Goal: Task Accomplishment & Management: Complete application form

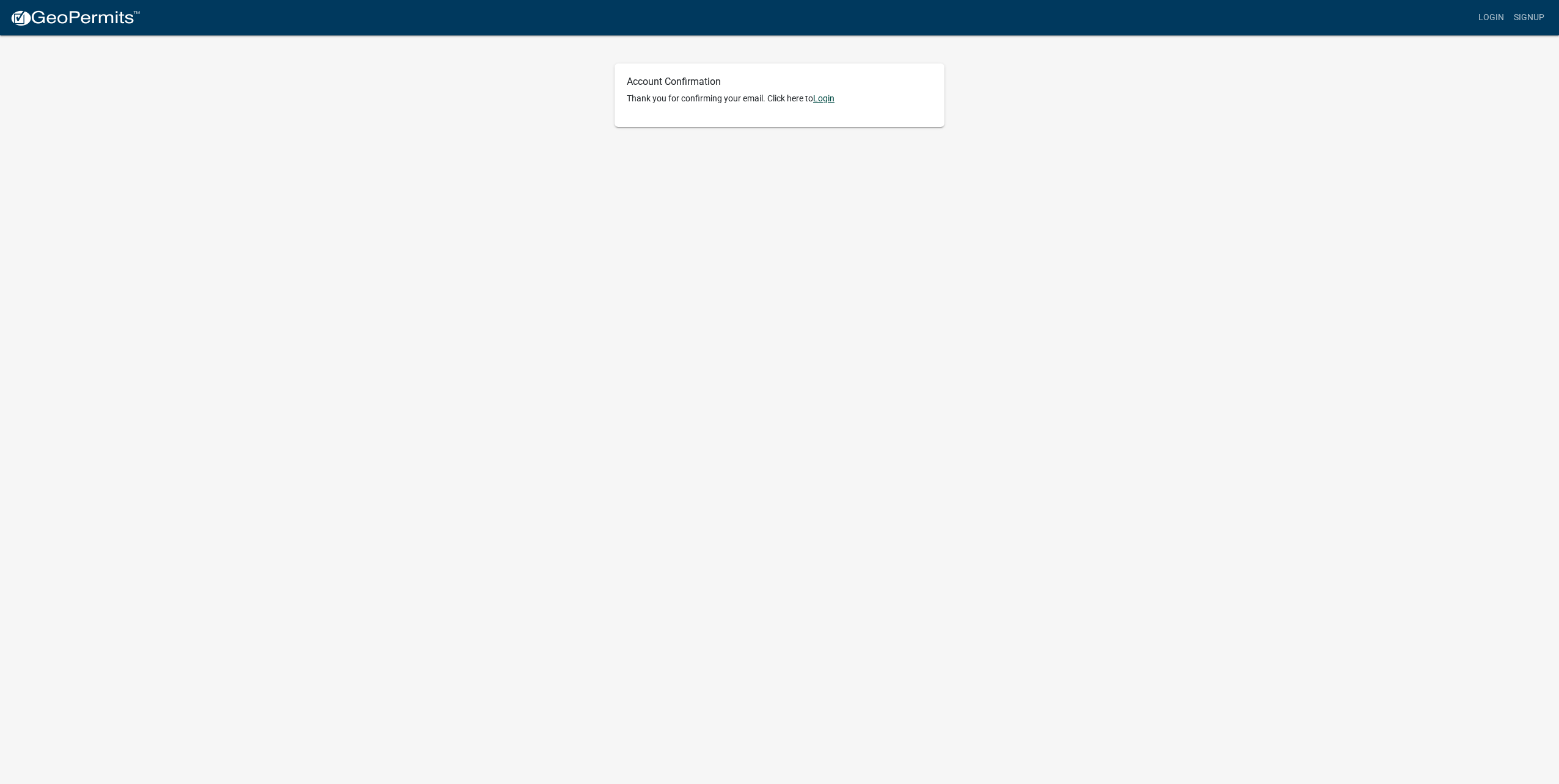
click at [828, 95] on link "Login" at bounding box center [824, 99] width 21 height 10
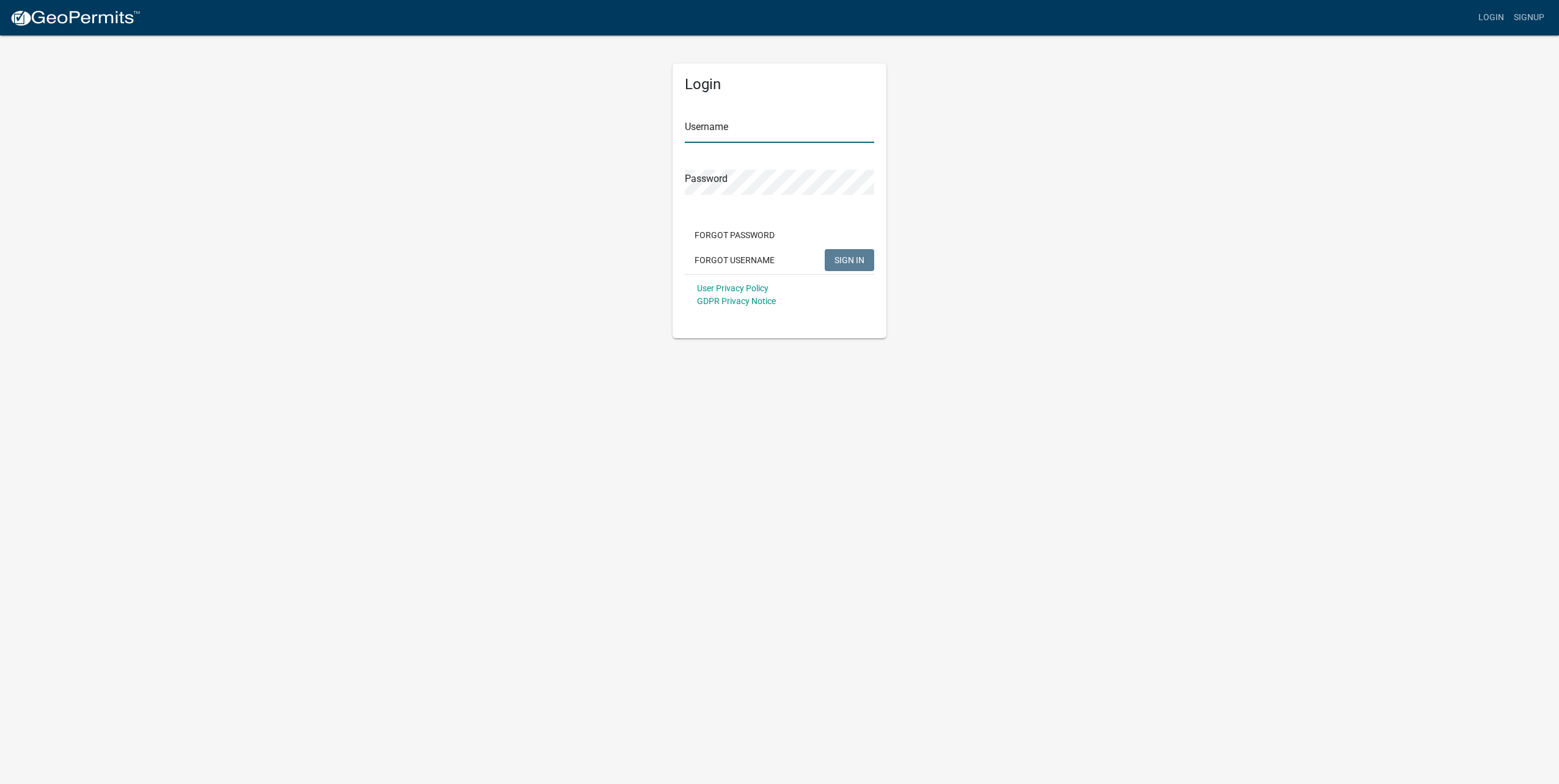
type input "[EMAIL_ADDRESS][DOMAIN_NAME]"
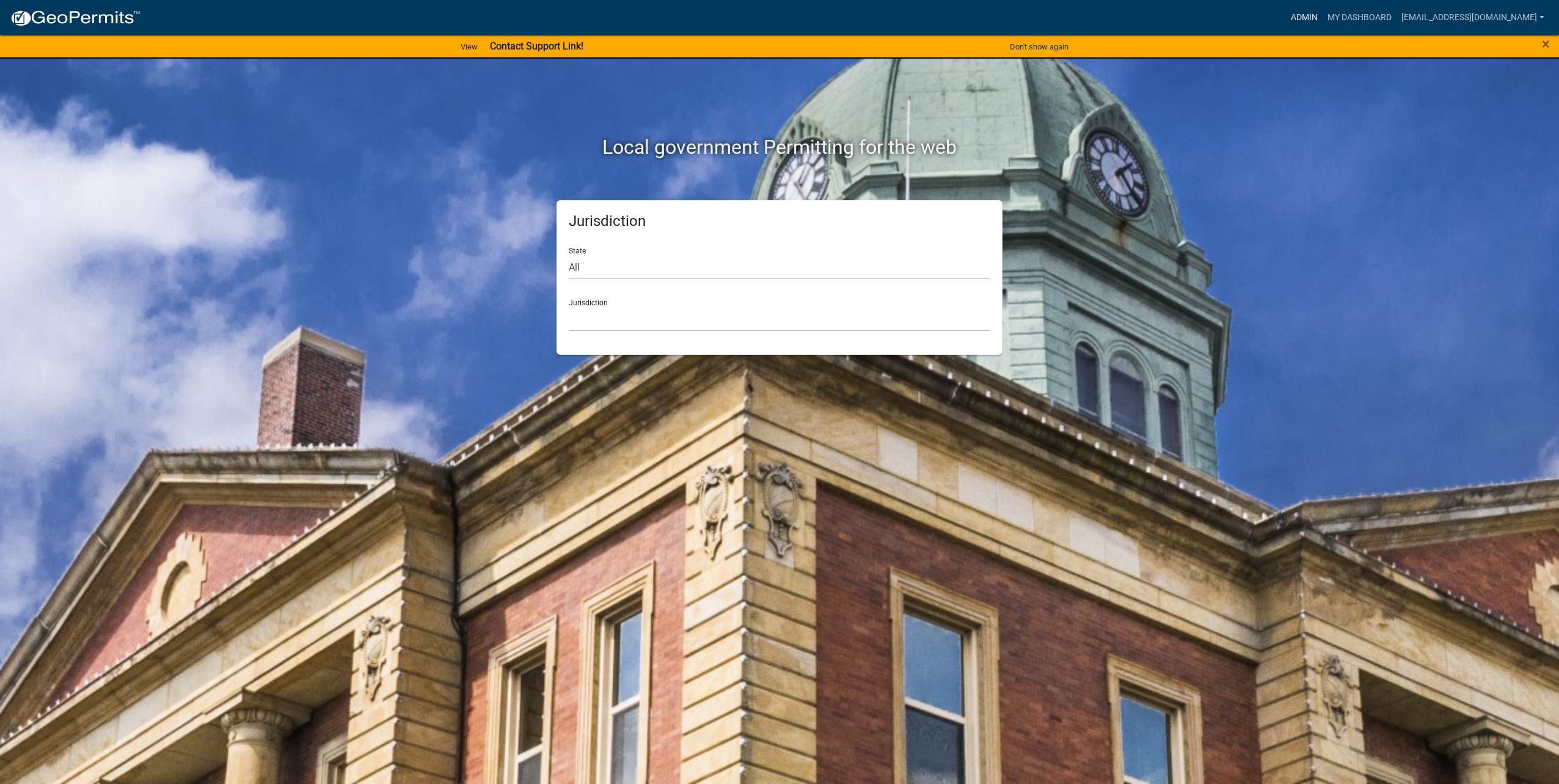
click at [1318, 13] on link "Admin" at bounding box center [1304, 18] width 37 height 23
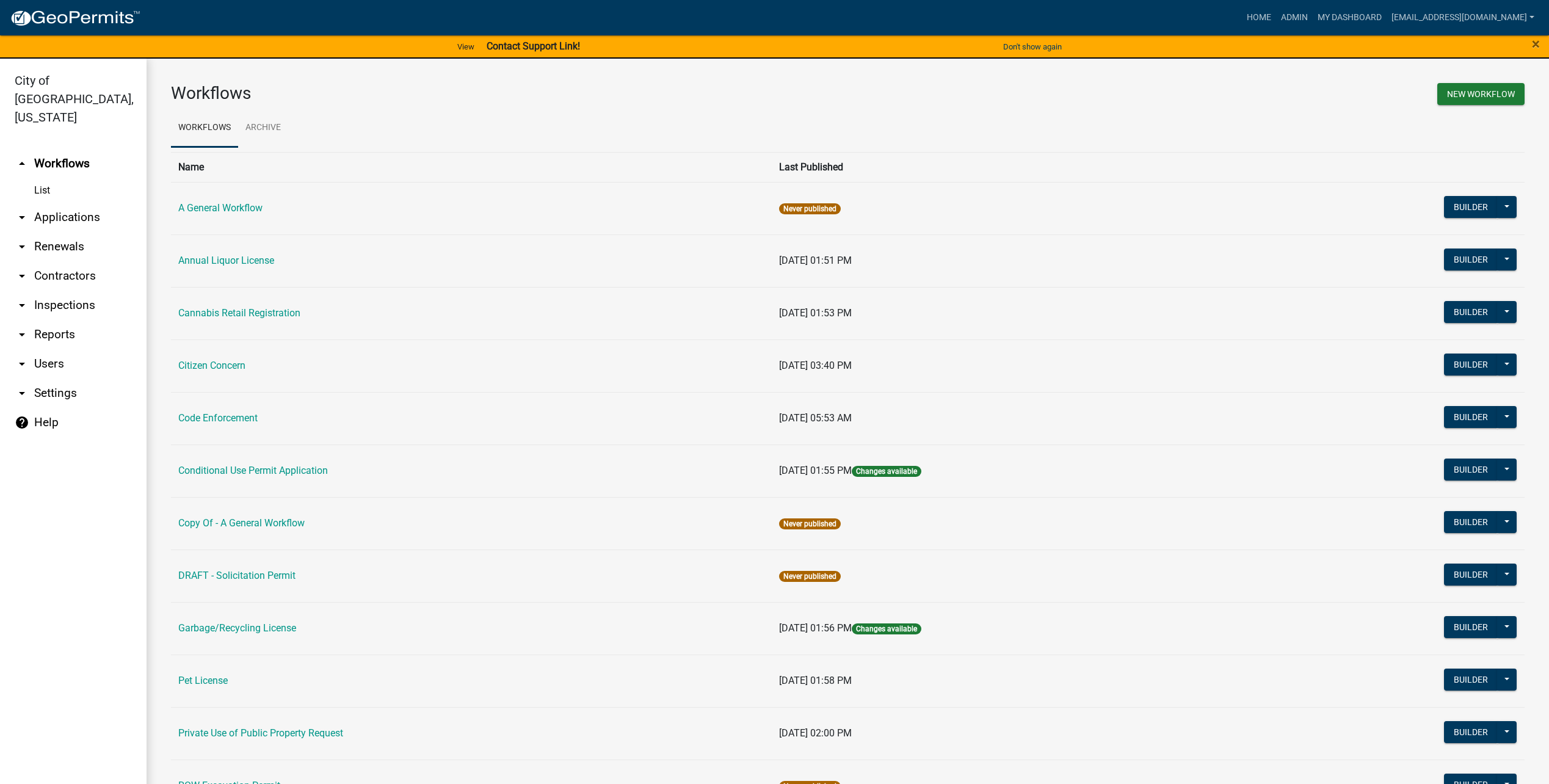
click at [76, 203] on link "arrow_drop_down Applications" at bounding box center [73, 217] width 147 height 29
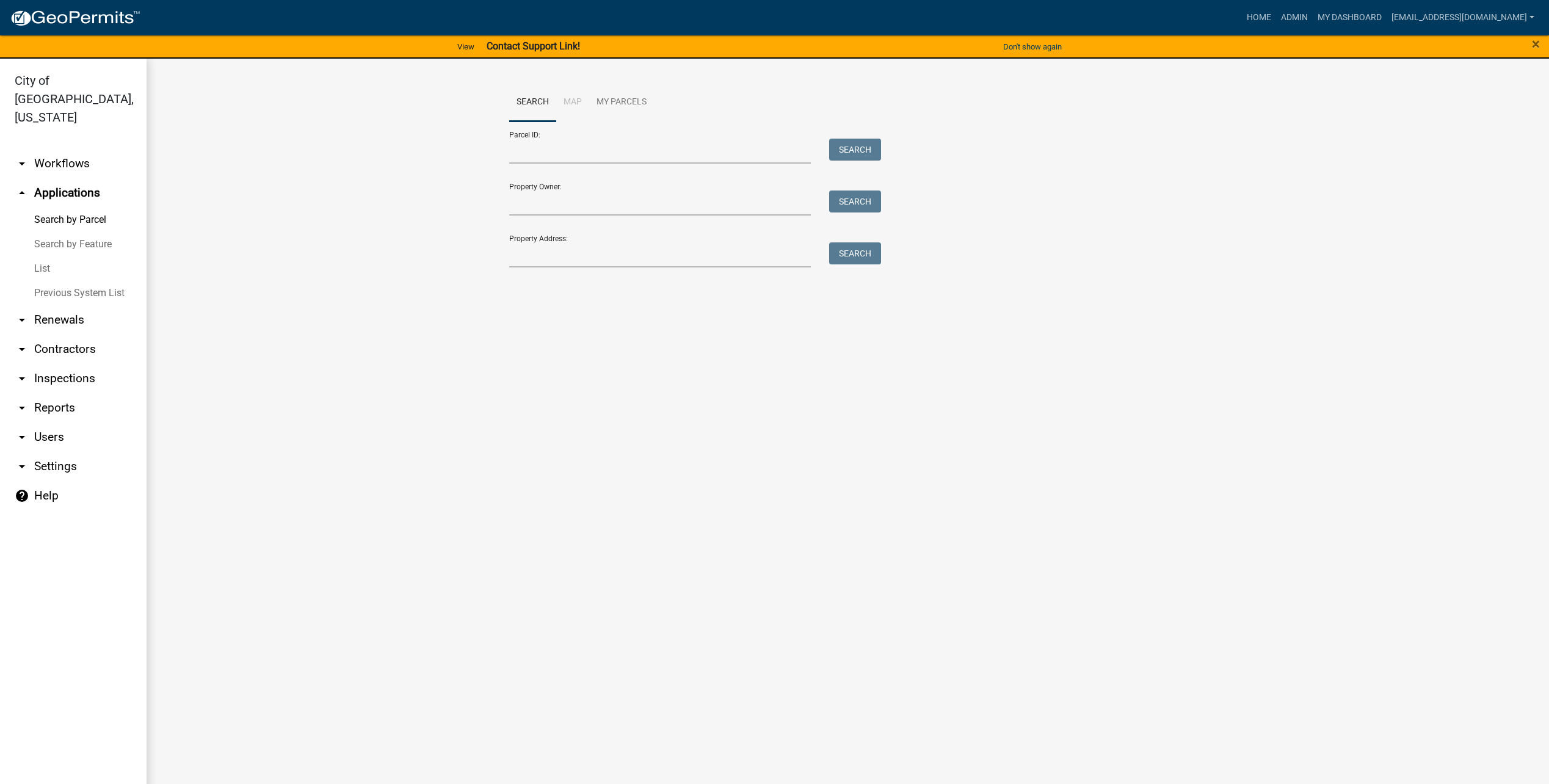
click at [53, 256] on link "List" at bounding box center [73, 268] width 147 height 24
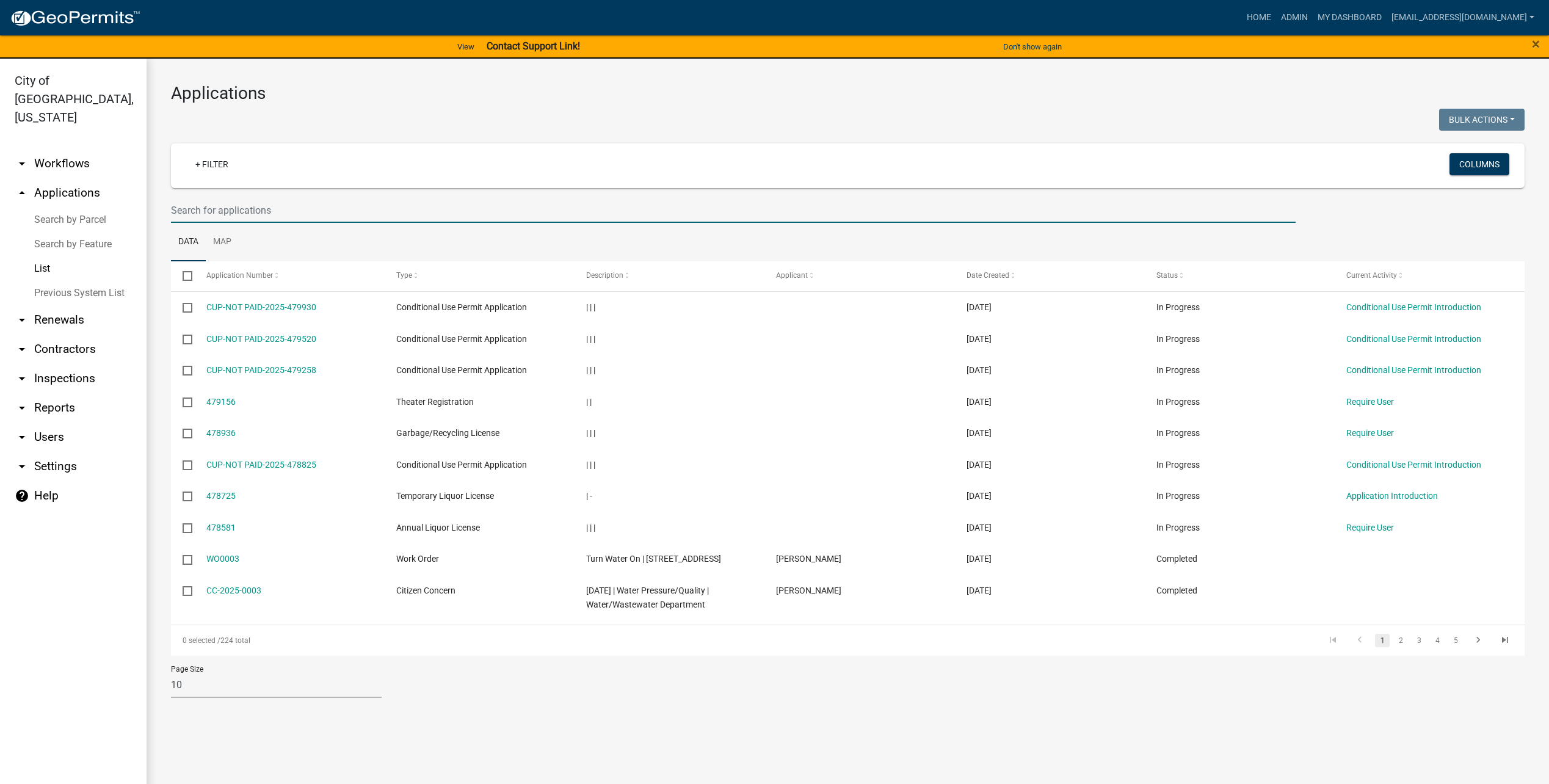
click at [278, 214] on input "text" at bounding box center [733, 210] width 1125 height 25
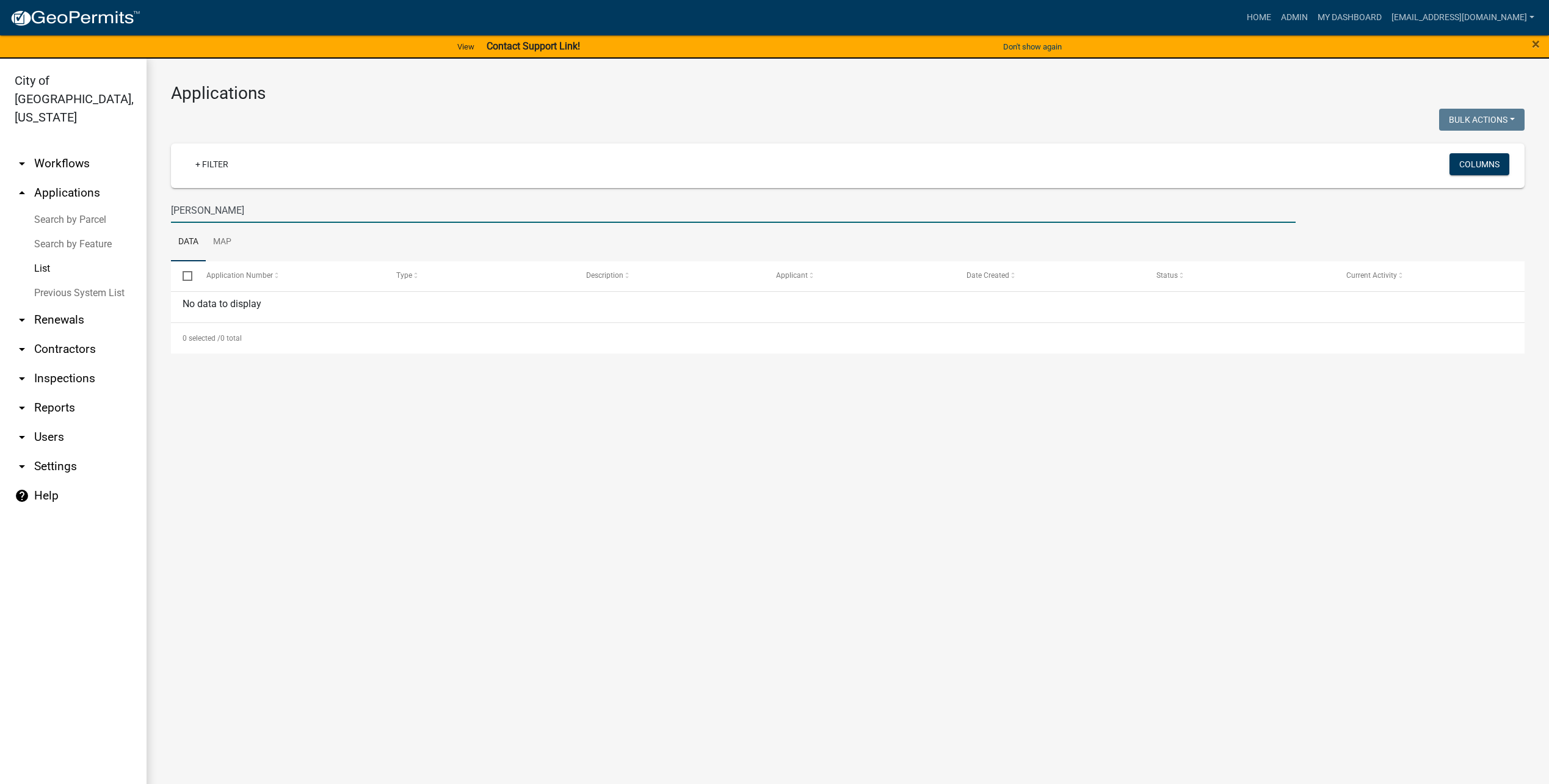
drag, startPoint x: 448, startPoint y: 208, endPoint x: 102, endPoint y: 188, distance: 346.6
click at [0, 192] on html "Internet Explorer does NOT work with GeoPermits. Get a new browser for more sec…" at bounding box center [774, 392] width 1549 height 784
type input "j"
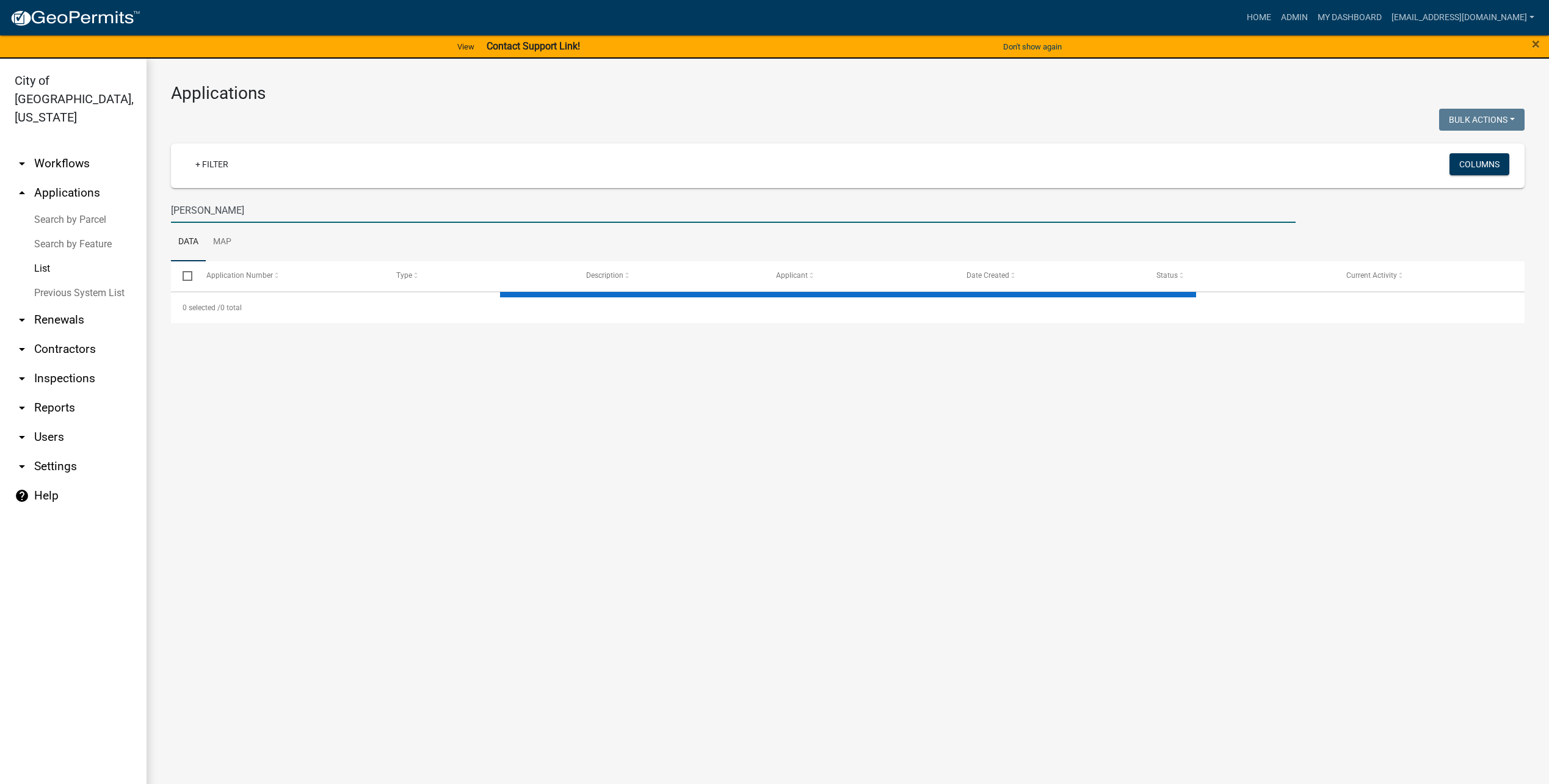
type input "[PERSON_NAME]"
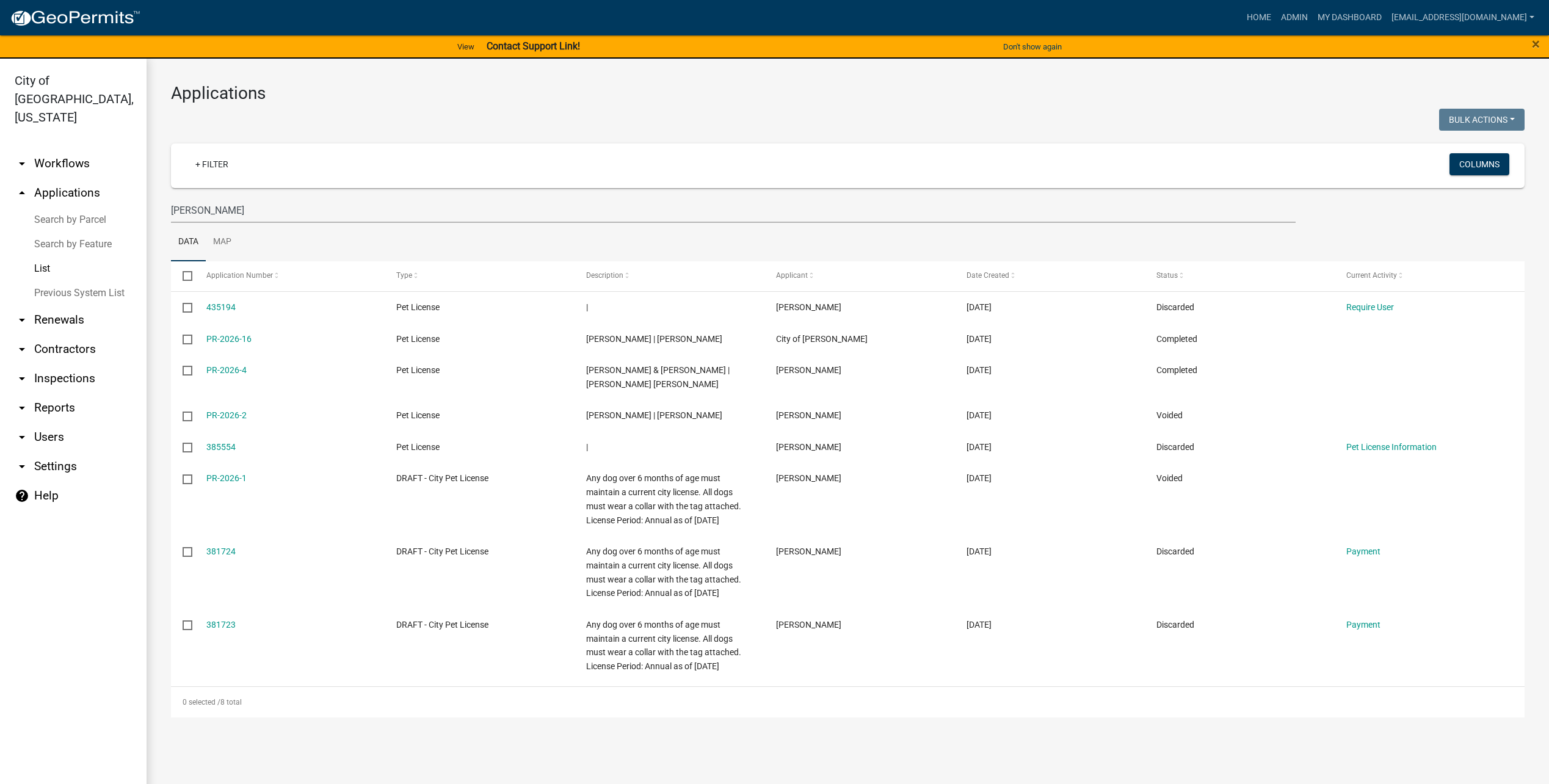
click at [59, 149] on link "arrow_drop_down Workflows" at bounding box center [73, 163] width 147 height 29
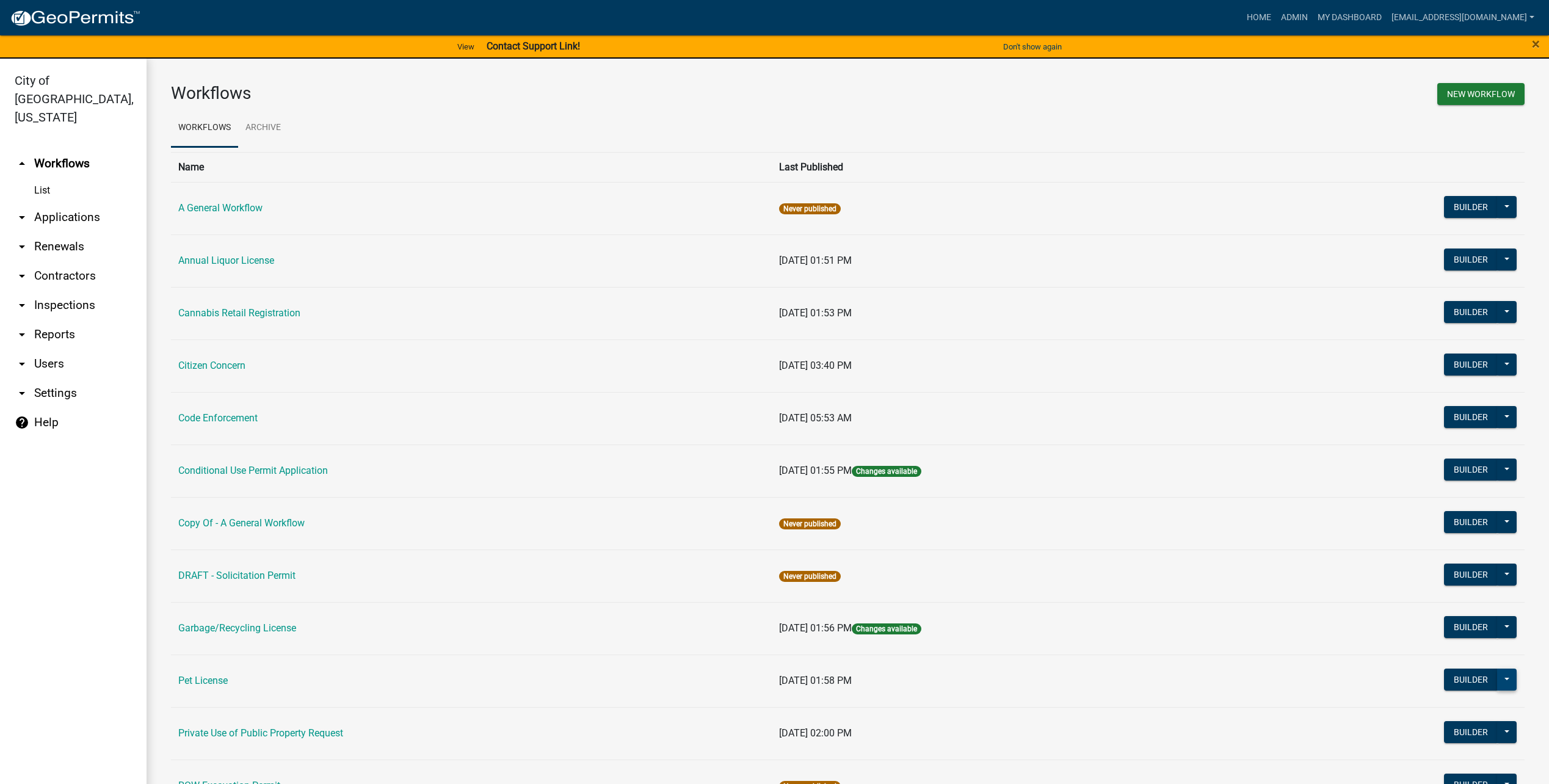
click at [1497, 681] on button at bounding box center [1507, 679] width 20 height 22
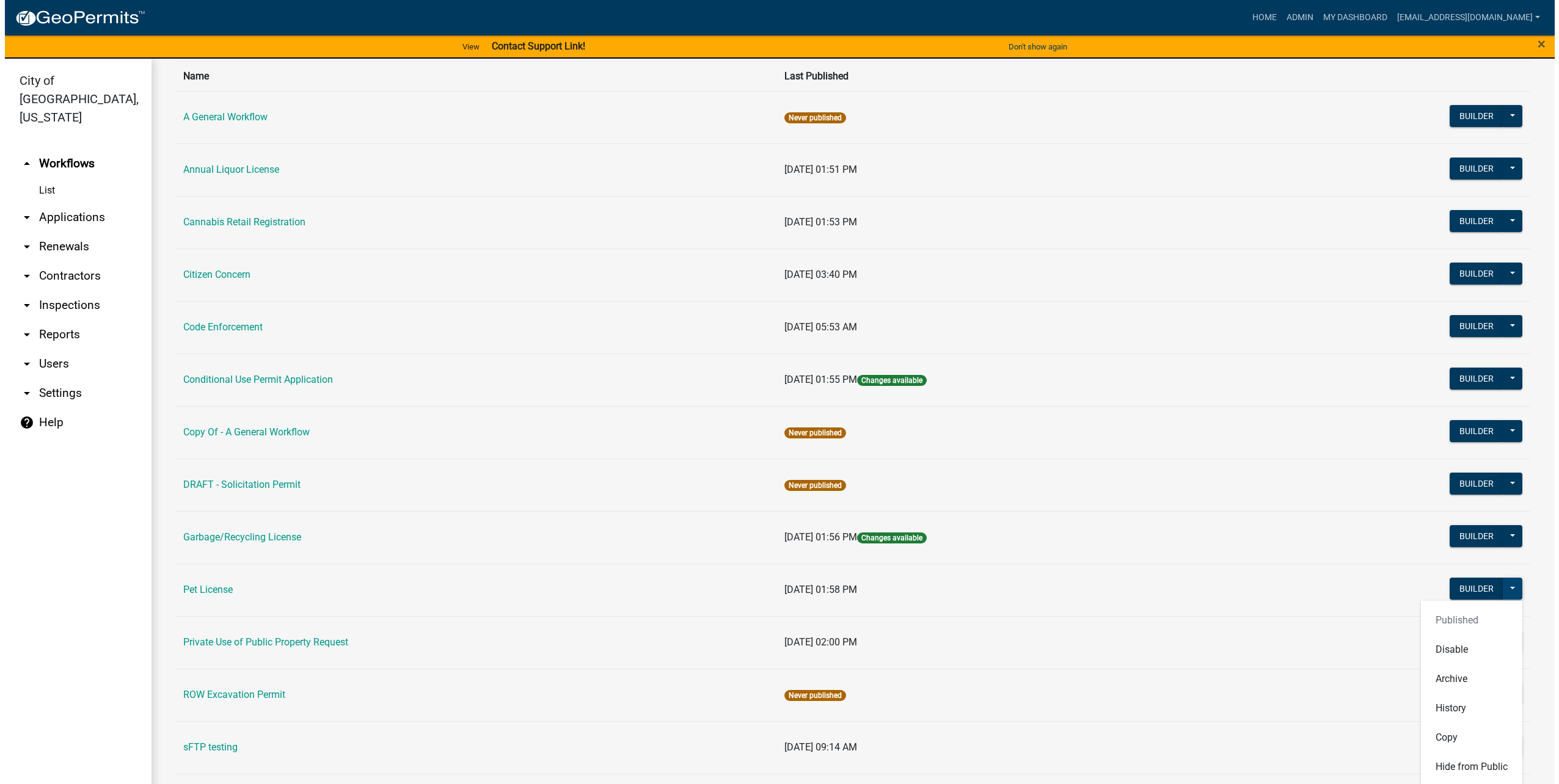
scroll to position [183, 0]
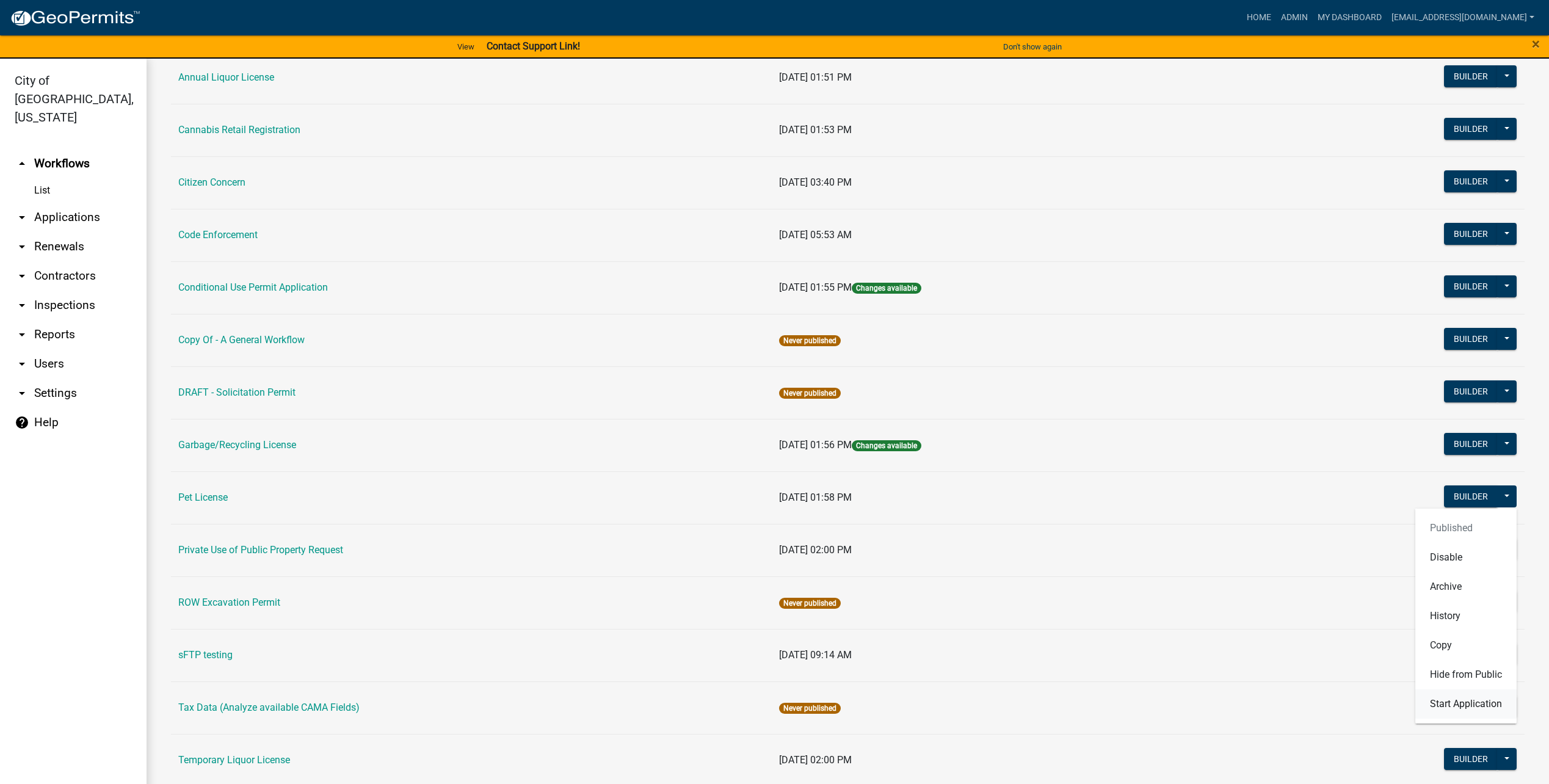
click at [1467, 698] on button "Start Application" at bounding box center [1466, 704] width 101 height 29
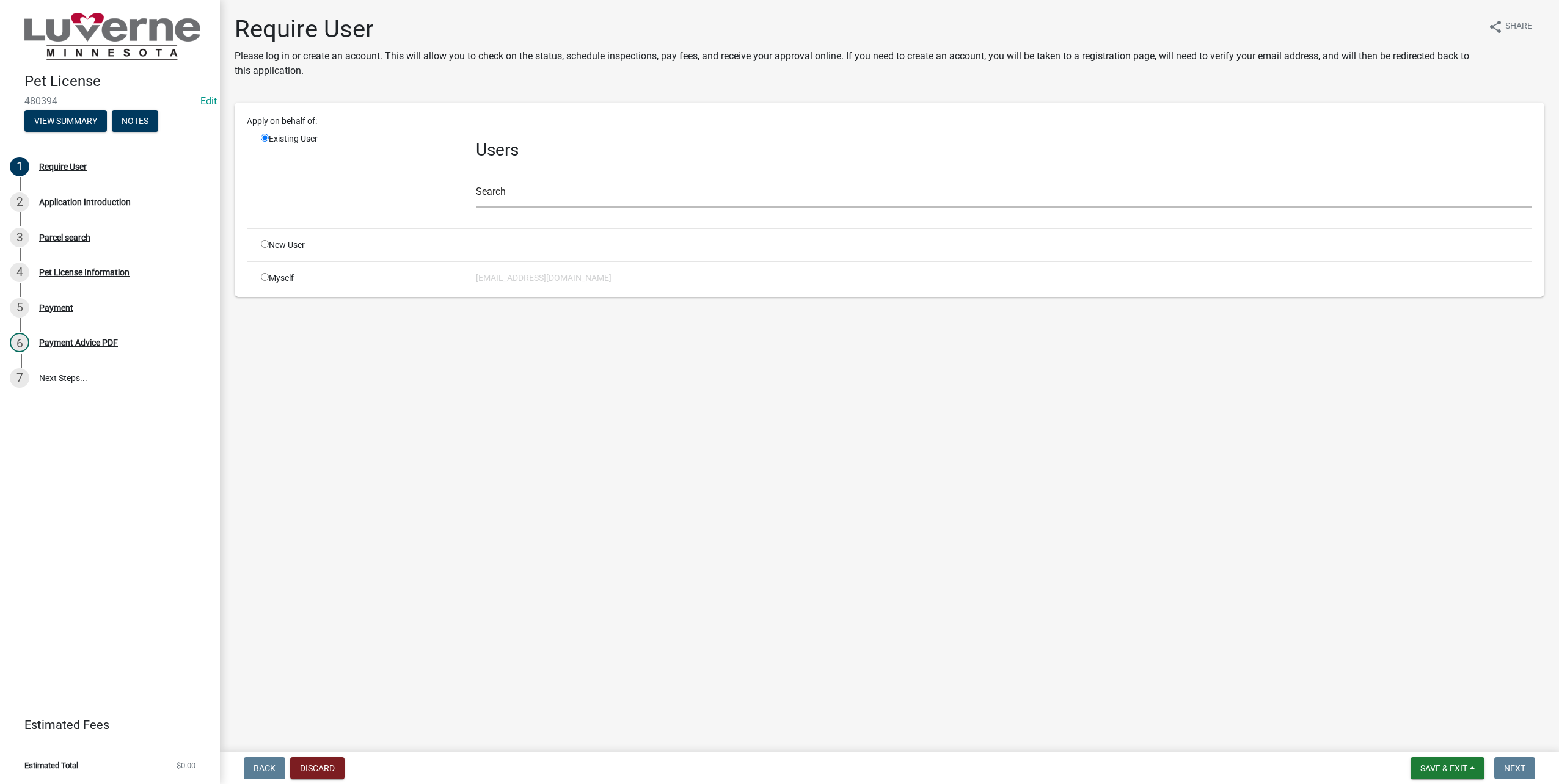
click at [291, 247] on div "New User" at bounding box center [359, 245] width 215 height 13
click at [268, 242] on input "radio" at bounding box center [264, 243] width 8 height 8
radio input "true"
radio input "false"
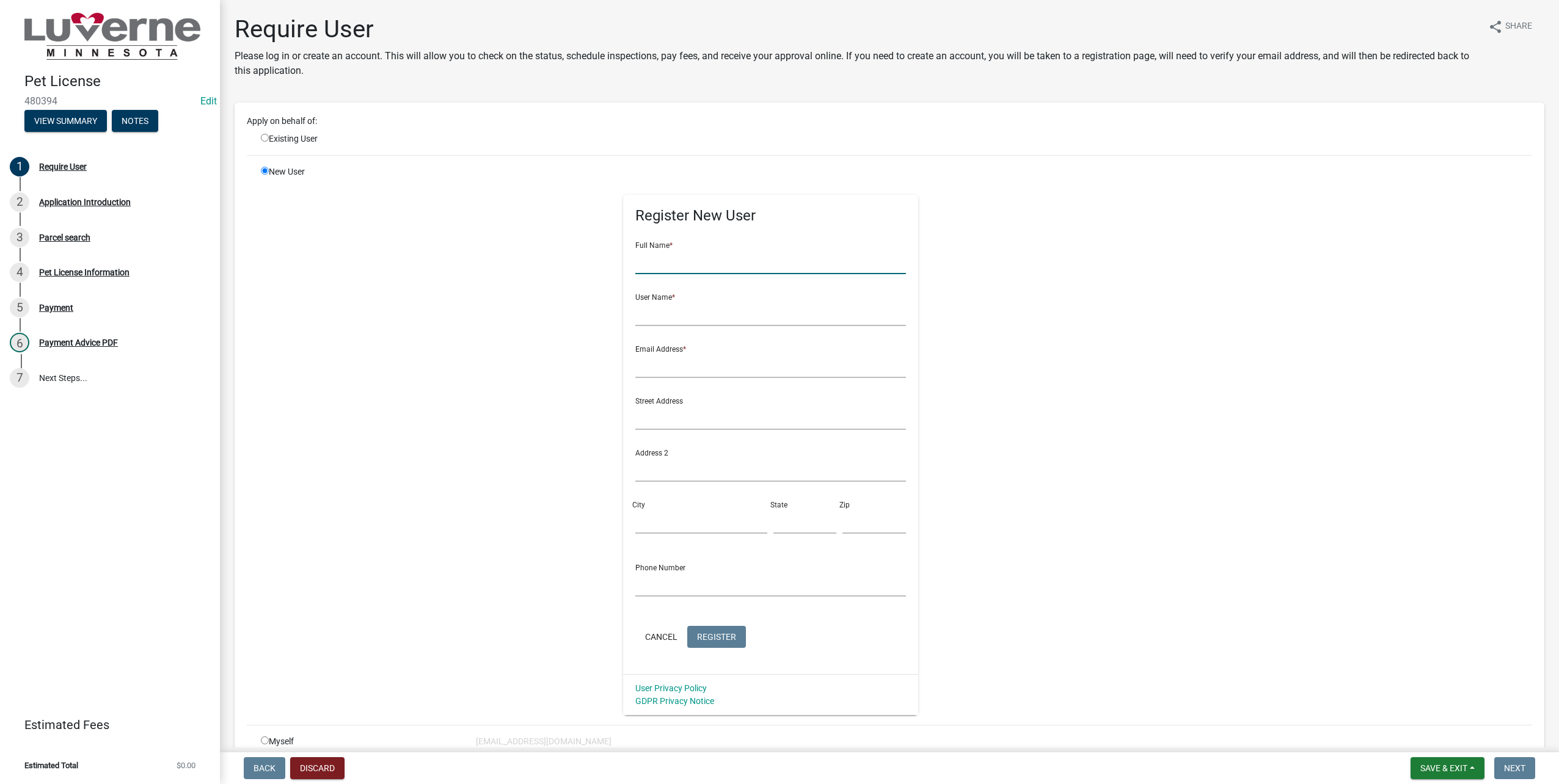
click at [682, 260] on input "text" at bounding box center [770, 261] width 270 height 25
type input "Jakki"
type input "[PERSON_NAME]"
type input "[EMAIL_ADDRESS][DOMAIN_NAME]"
type input "[STREET_ADDRESS][PERSON_NAME]"
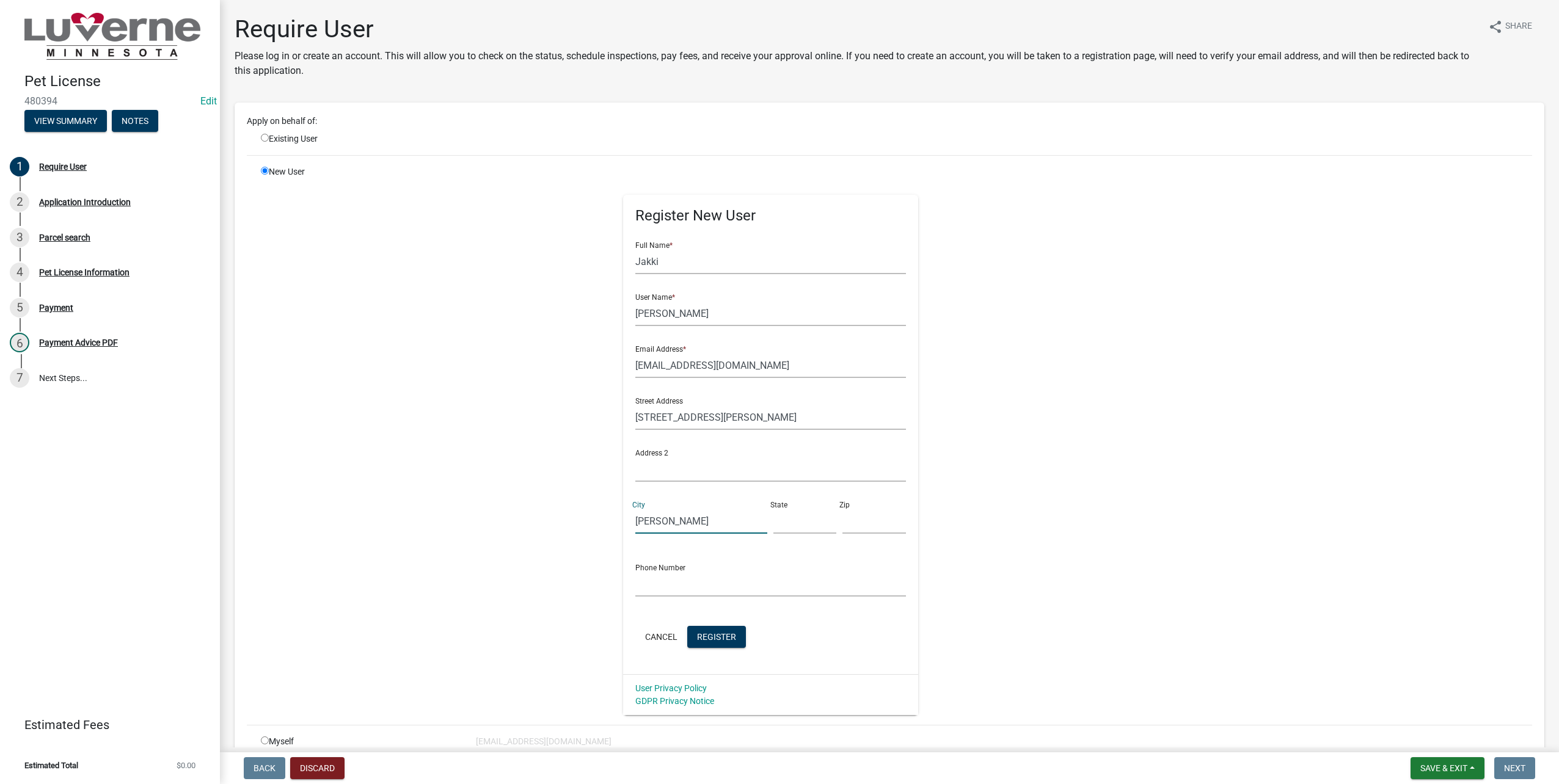
type input "[PERSON_NAME]"
type input "MN"
type input "56156"
type input "[PHONE_NUMBER]"
click at [706, 641] on span "Register" at bounding box center [716, 636] width 39 height 10
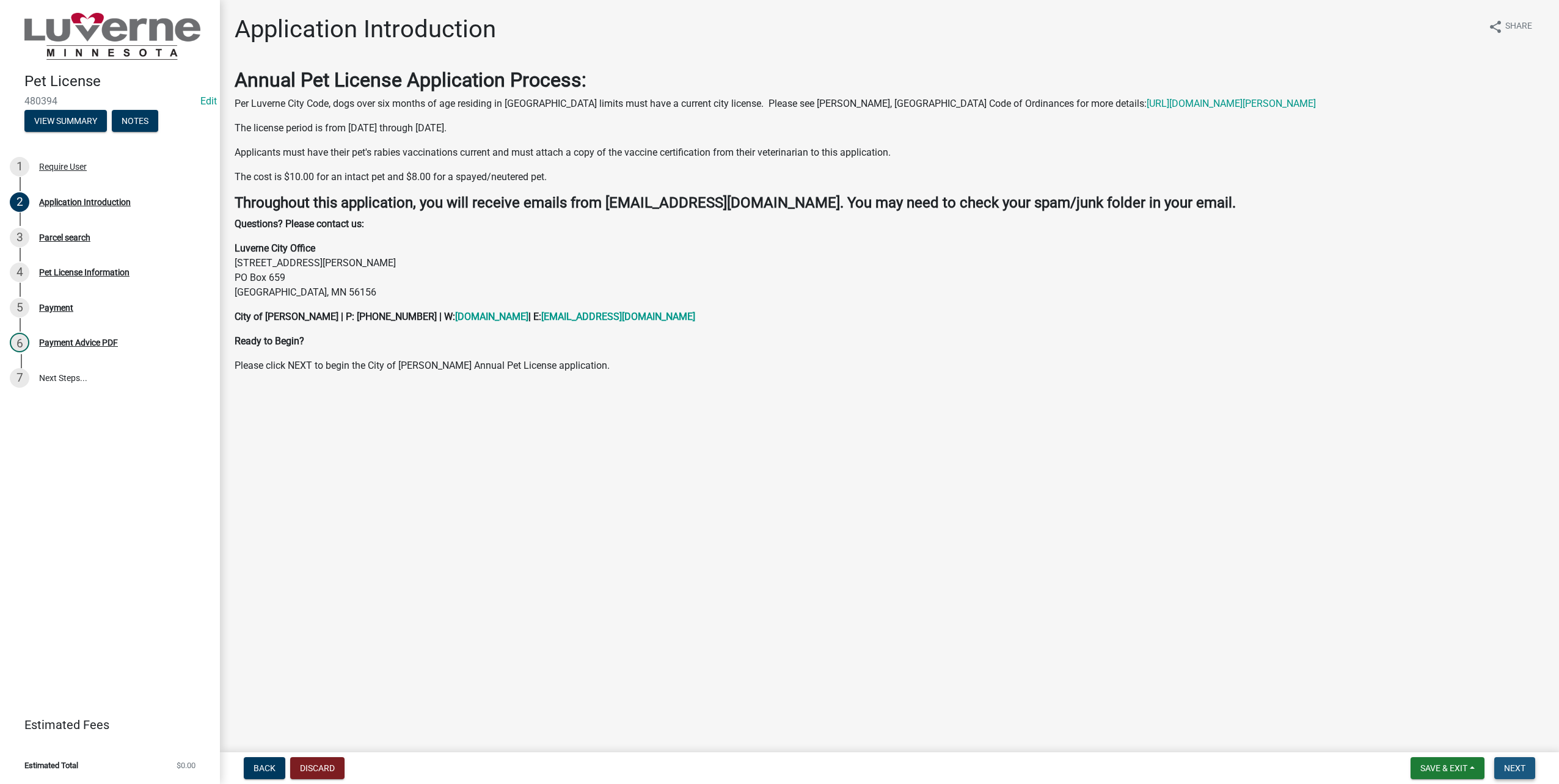
click at [1512, 759] on button "Next" at bounding box center [1515, 768] width 41 height 22
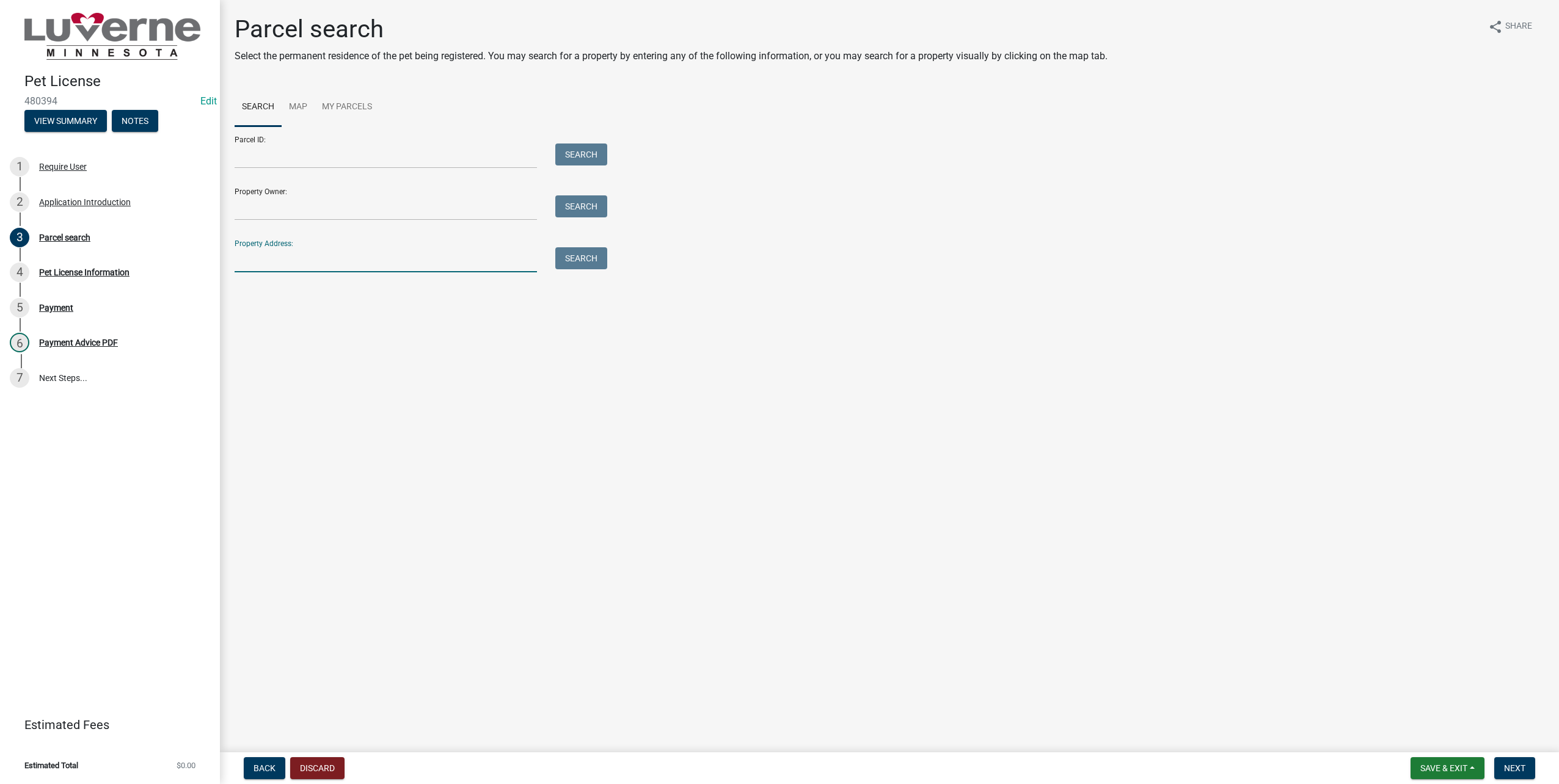
click at [290, 255] on input "Property Address:" at bounding box center [385, 260] width 302 height 25
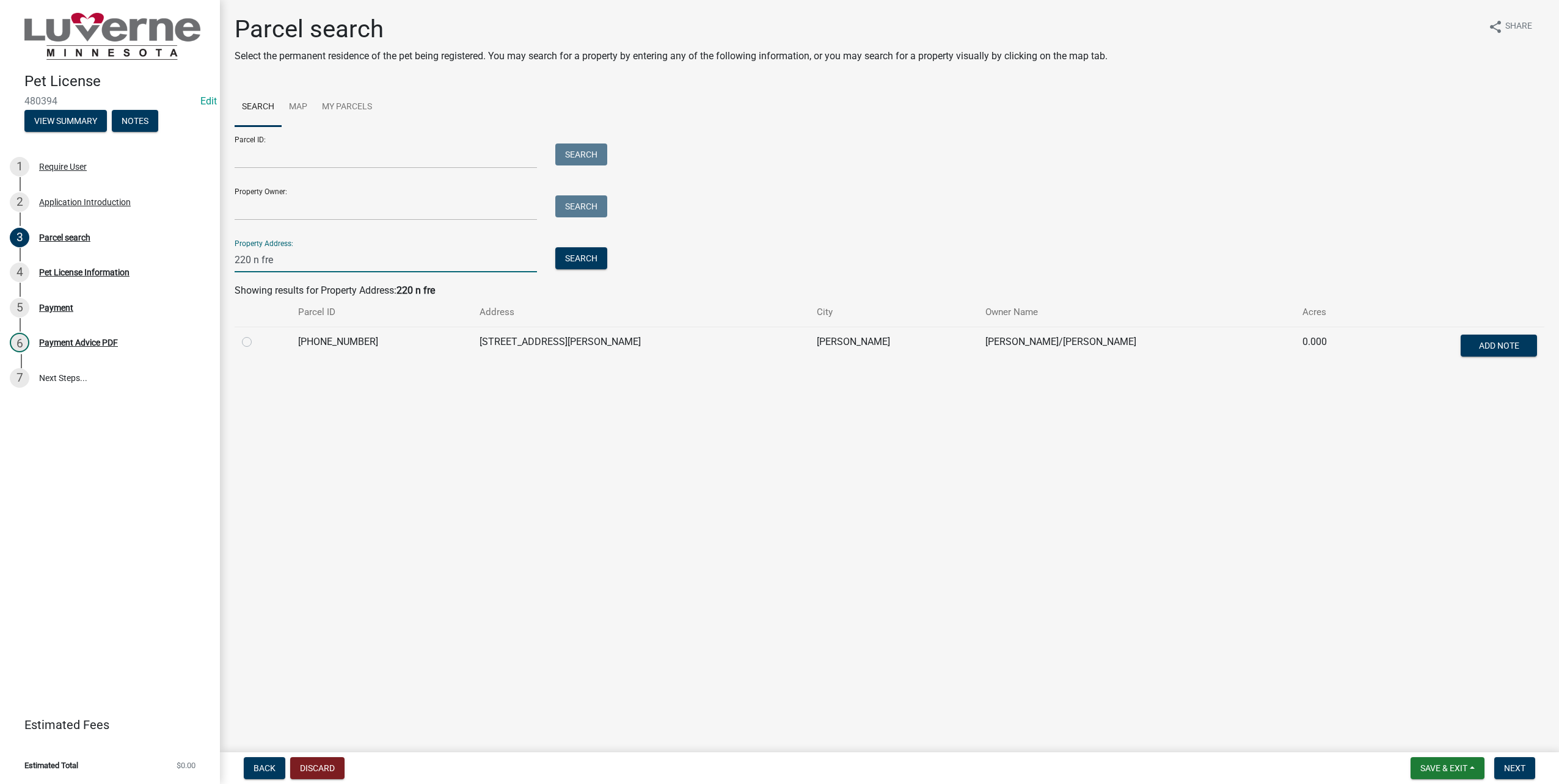
type input "220 n fre"
click at [256, 335] on label at bounding box center [256, 335] width 0 height 0
click at [256, 338] on input "radio" at bounding box center [260, 338] width 8 height 8
radio input "true"
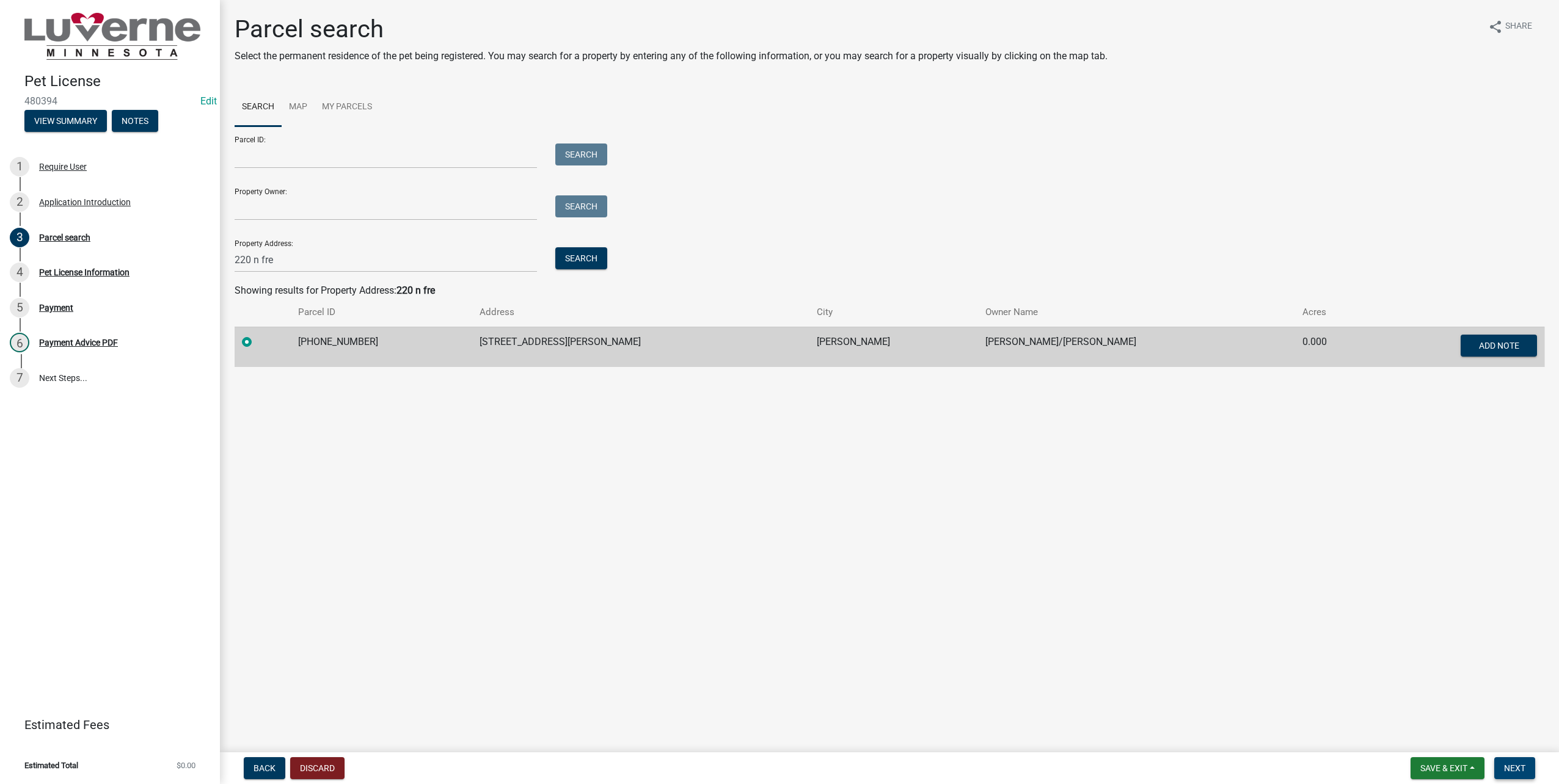
click at [1519, 775] on button "Next" at bounding box center [1515, 768] width 41 height 22
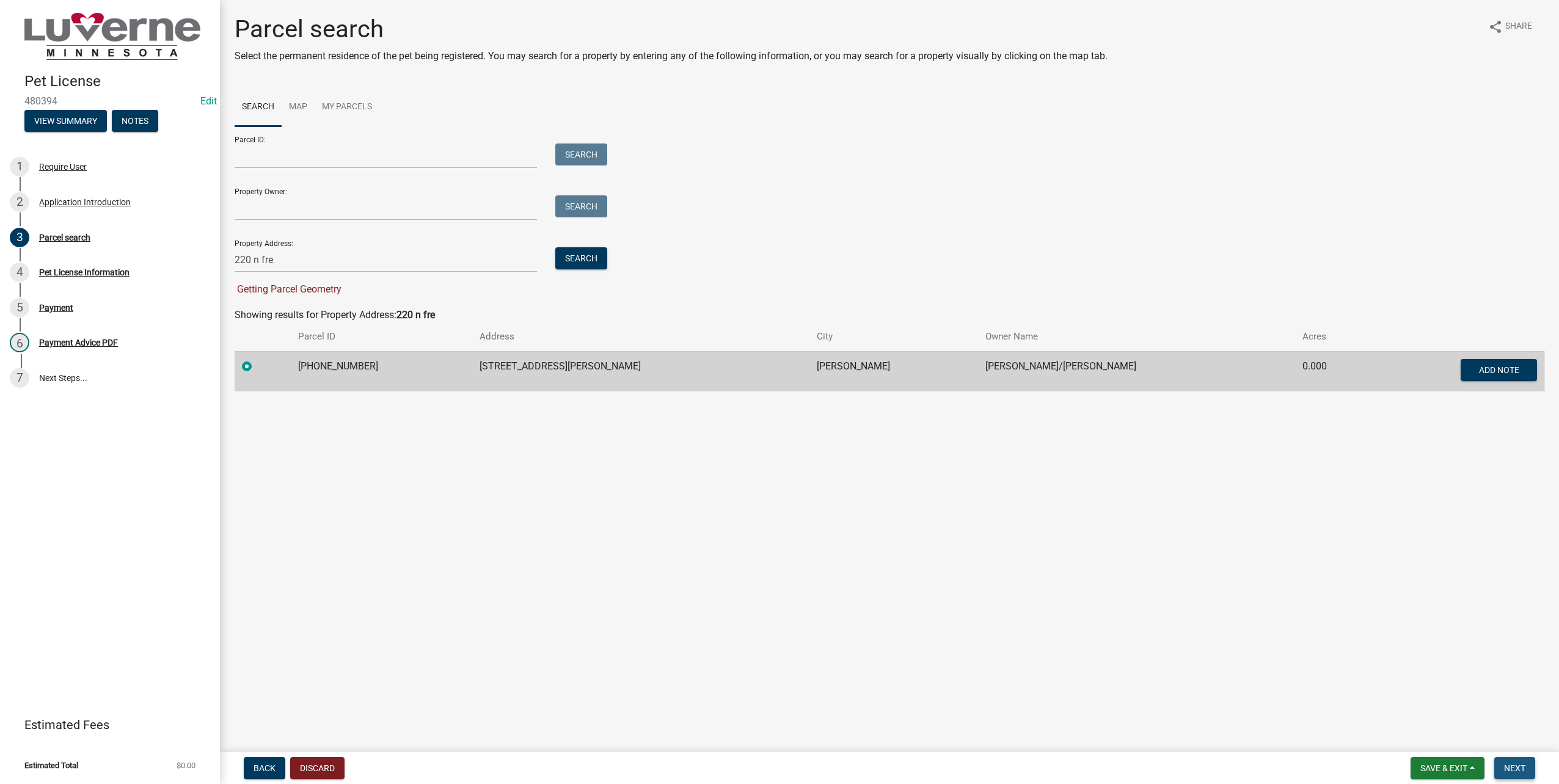
click at [1516, 762] on button "Next" at bounding box center [1515, 768] width 41 height 22
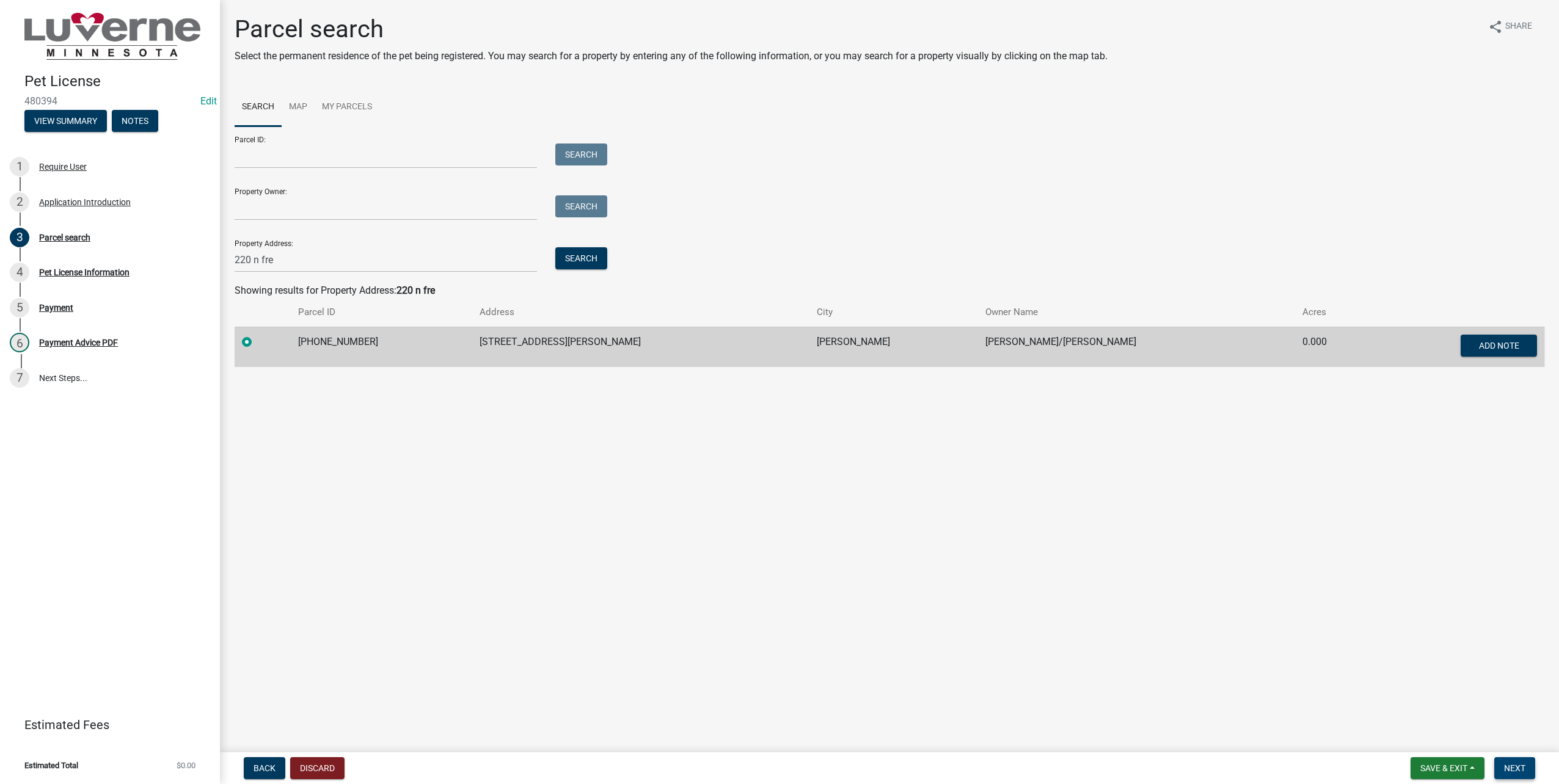
click at [1509, 771] on span "Next" at bounding box center [1515, 768] width 21 height 10
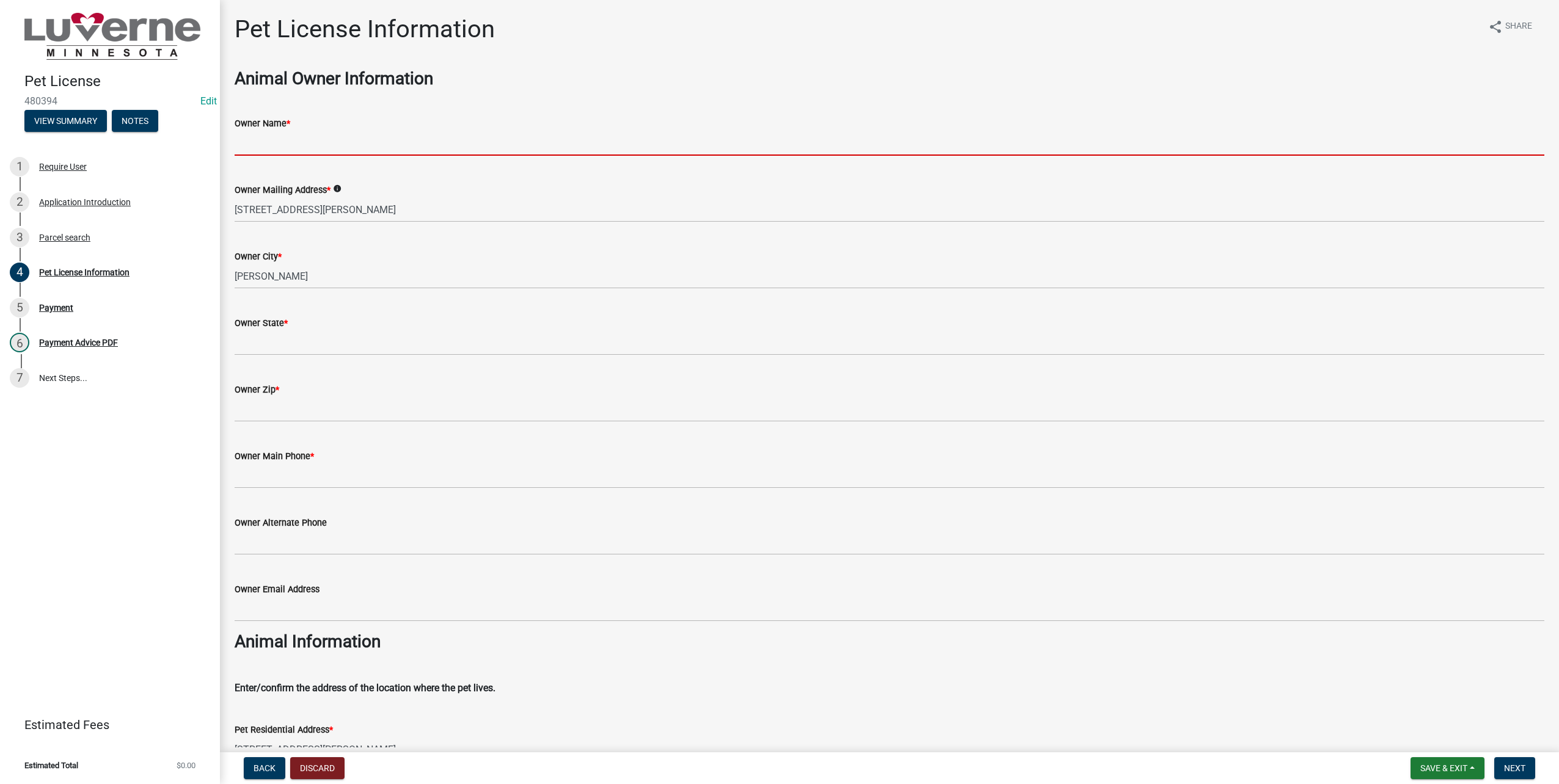
click at [397, 144] on input "Owner Name *" at bounding box center [889, 143] width 1310 height 25
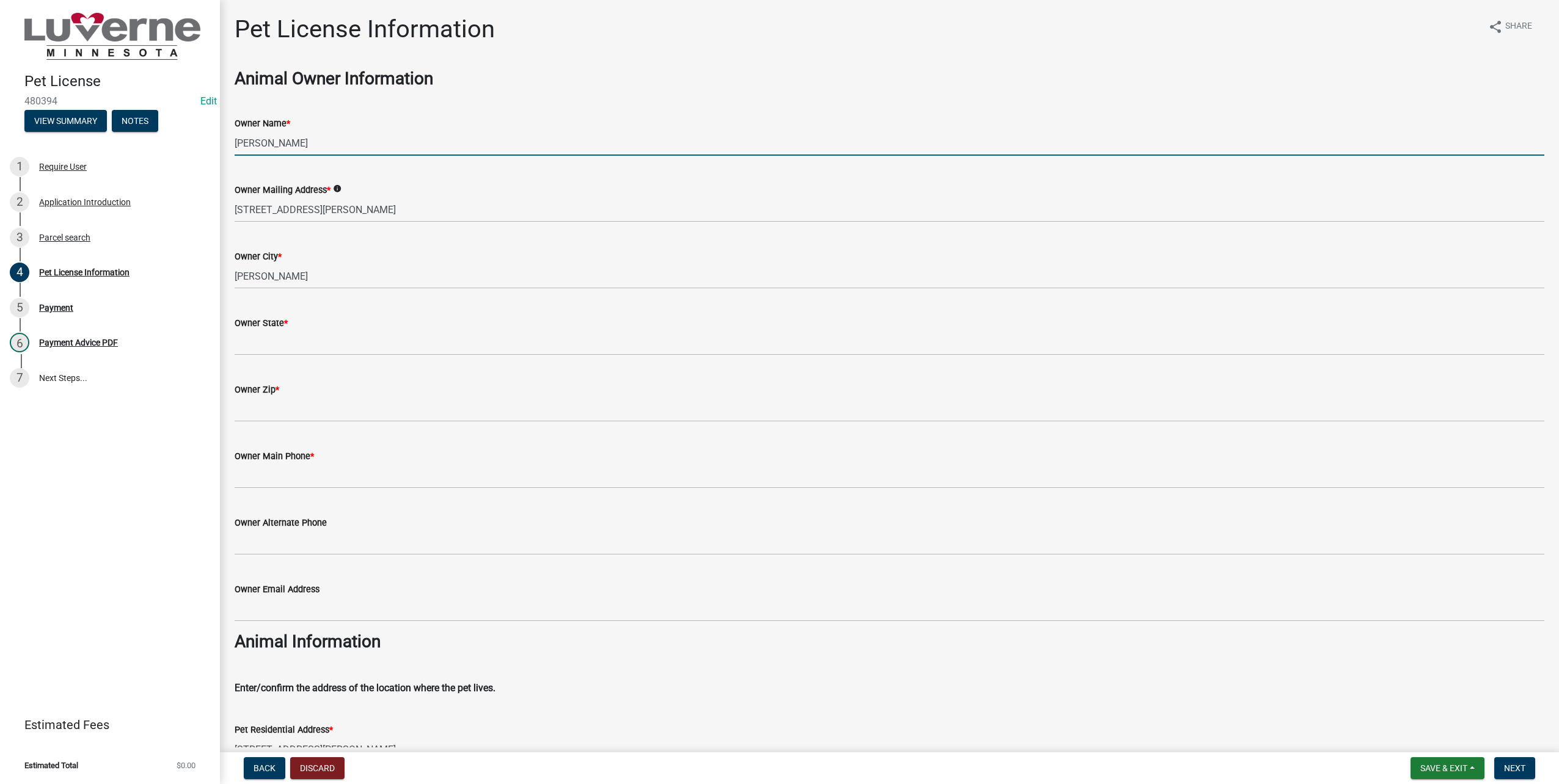
type input "J"
type input "[PERSON_NAME]"
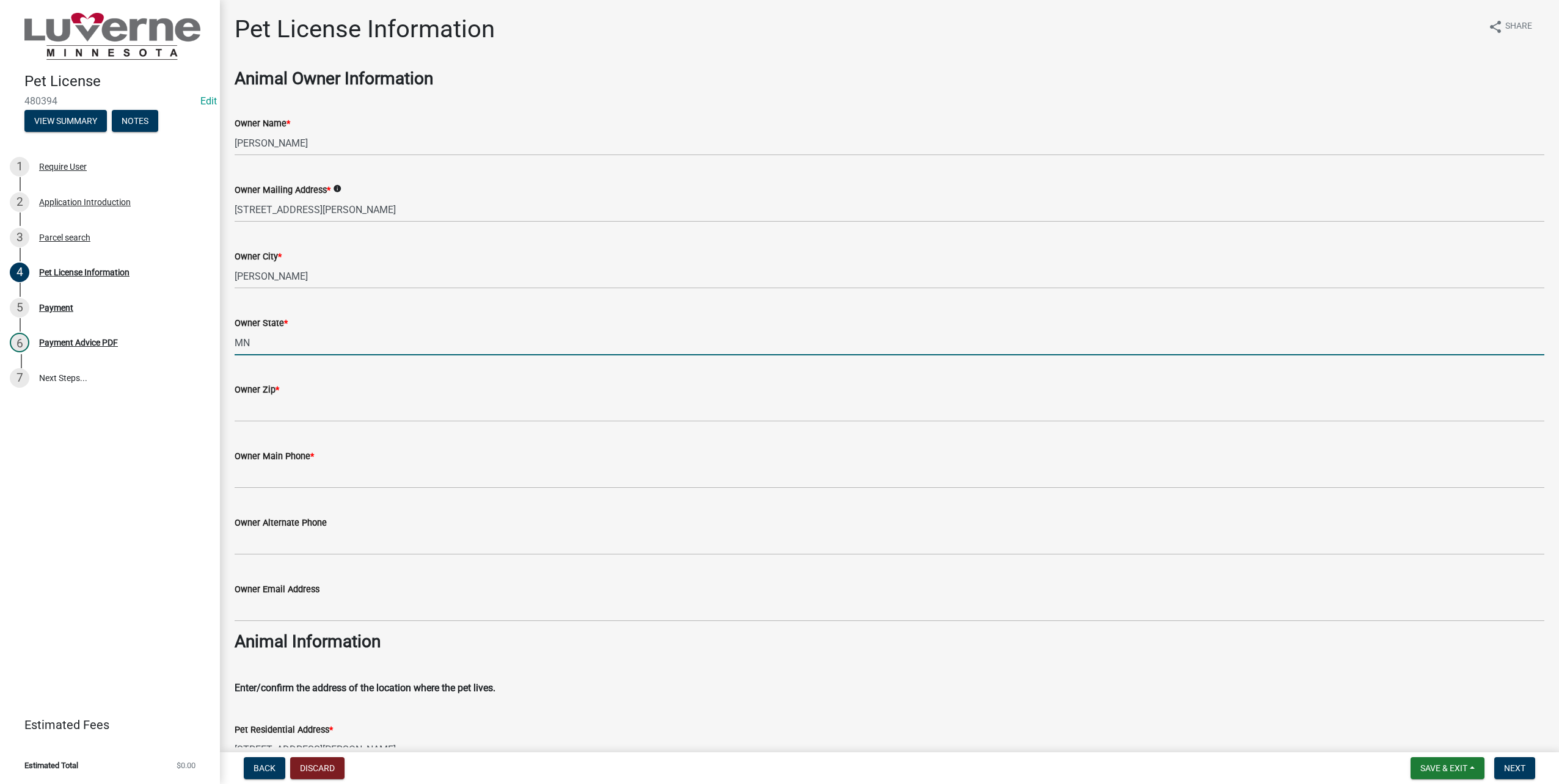
type input "MN"
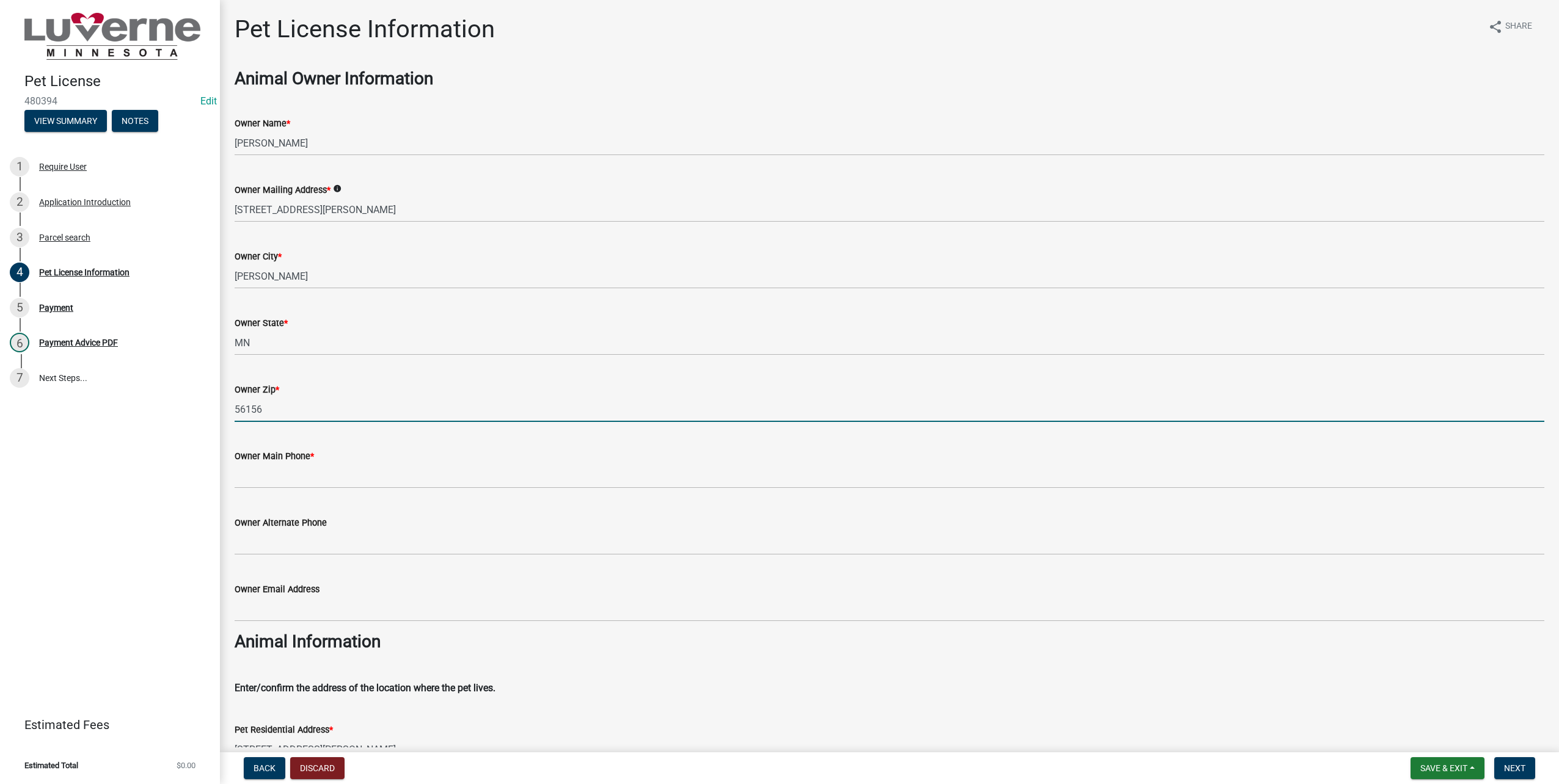
type input "56156"
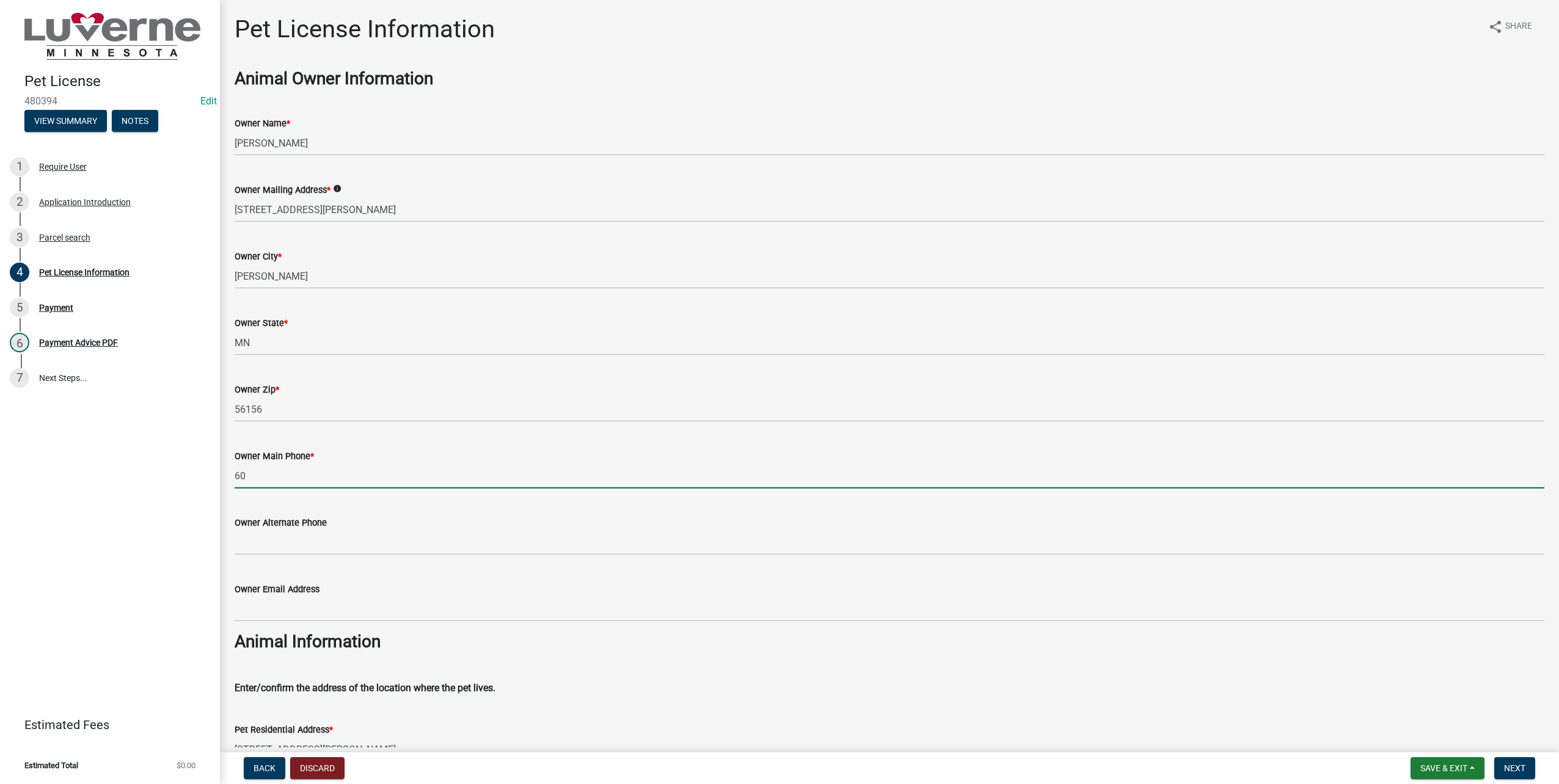
type input "6"
type input "[PHONE_NUMBER]"
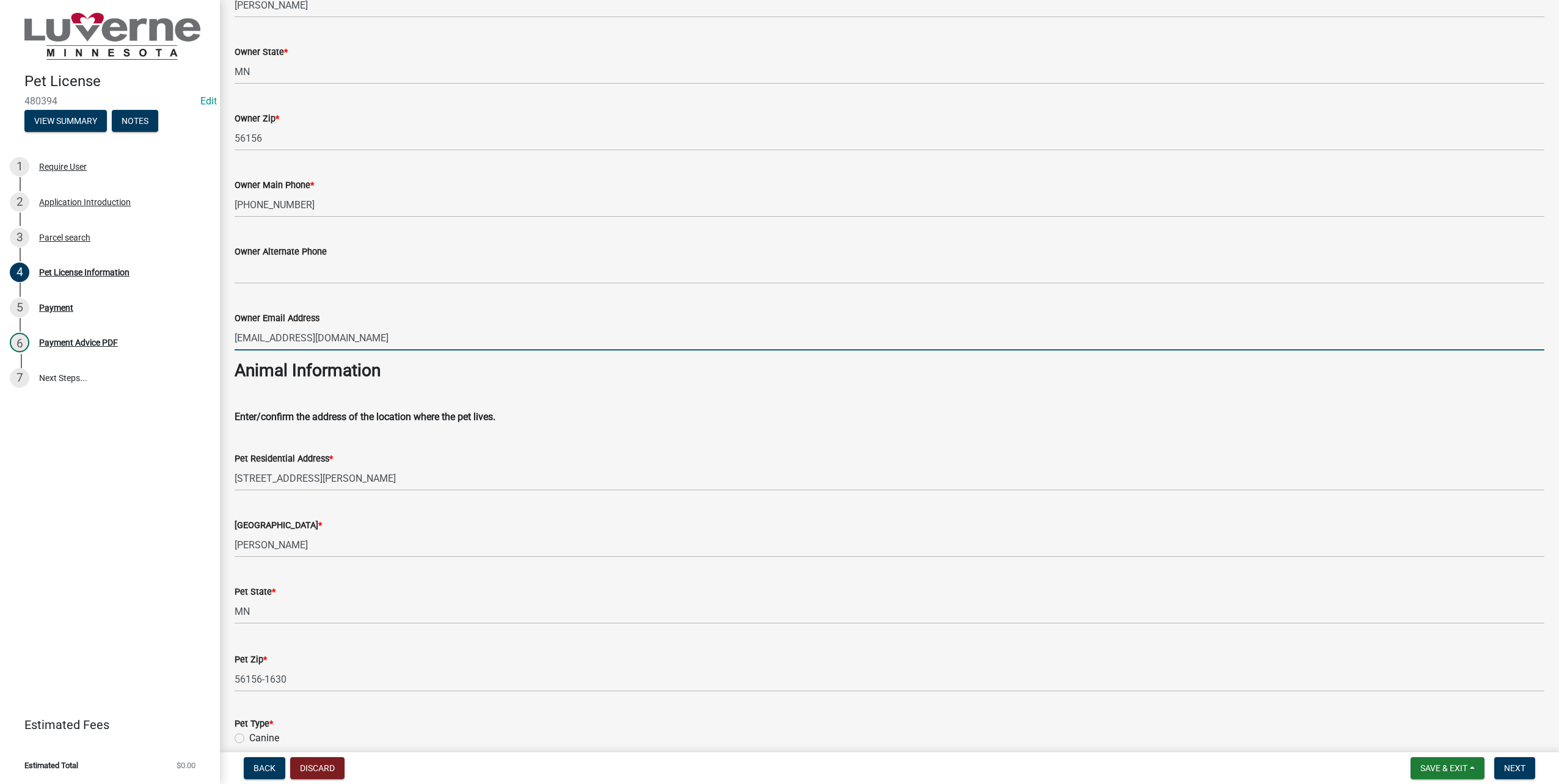
scroll to position [305, 0]
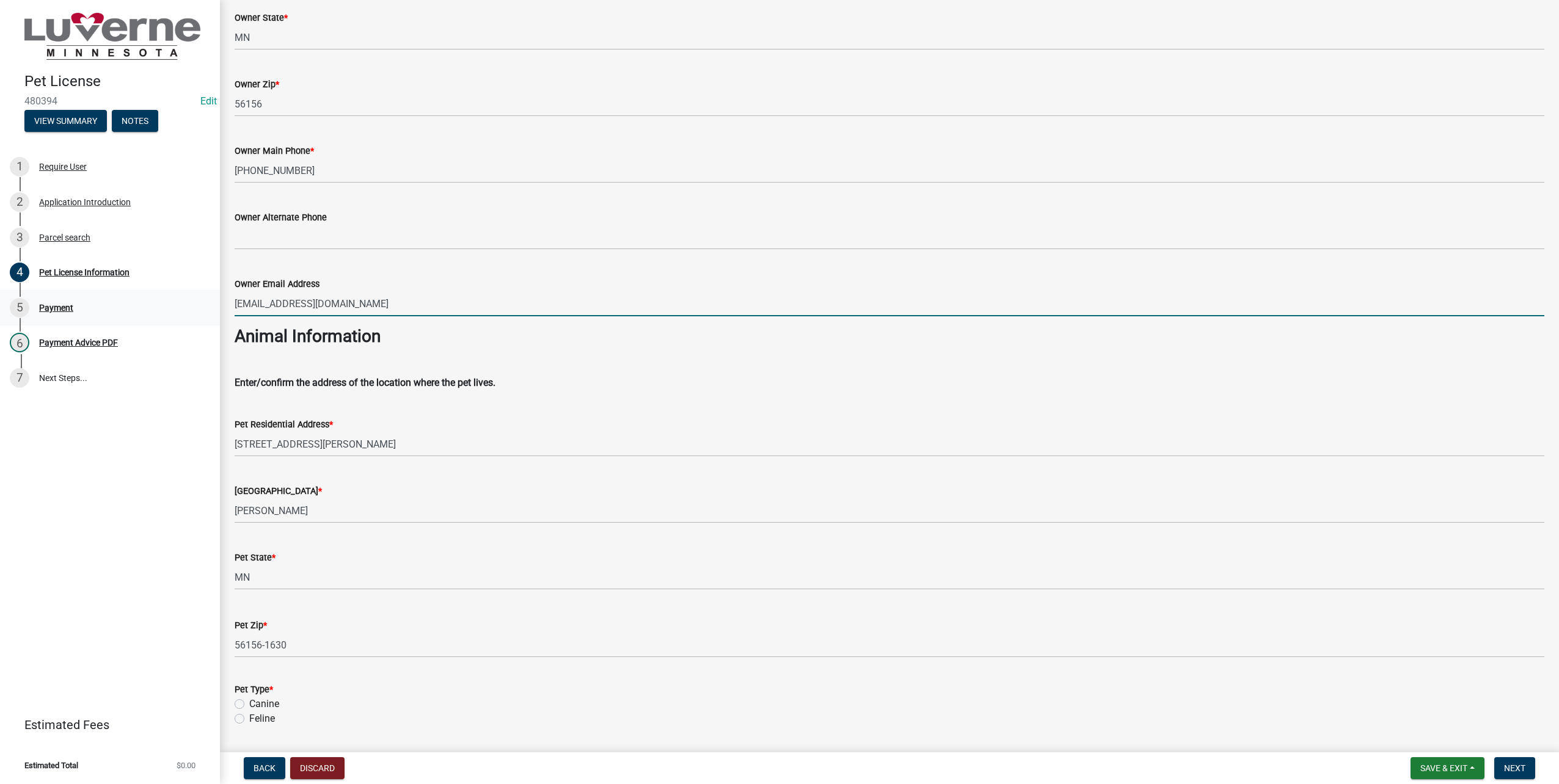
drag, startPoint x: 400, startPoint y: 304, endPoint x: 20, endPoint y: 299, distance: 380.0
click at [20, 299] on div "Pet License 480394 Edit View Summary Notes 1 Require User 2 Application Introdu…" at bounding box center [780, 392] width 1559 height 784
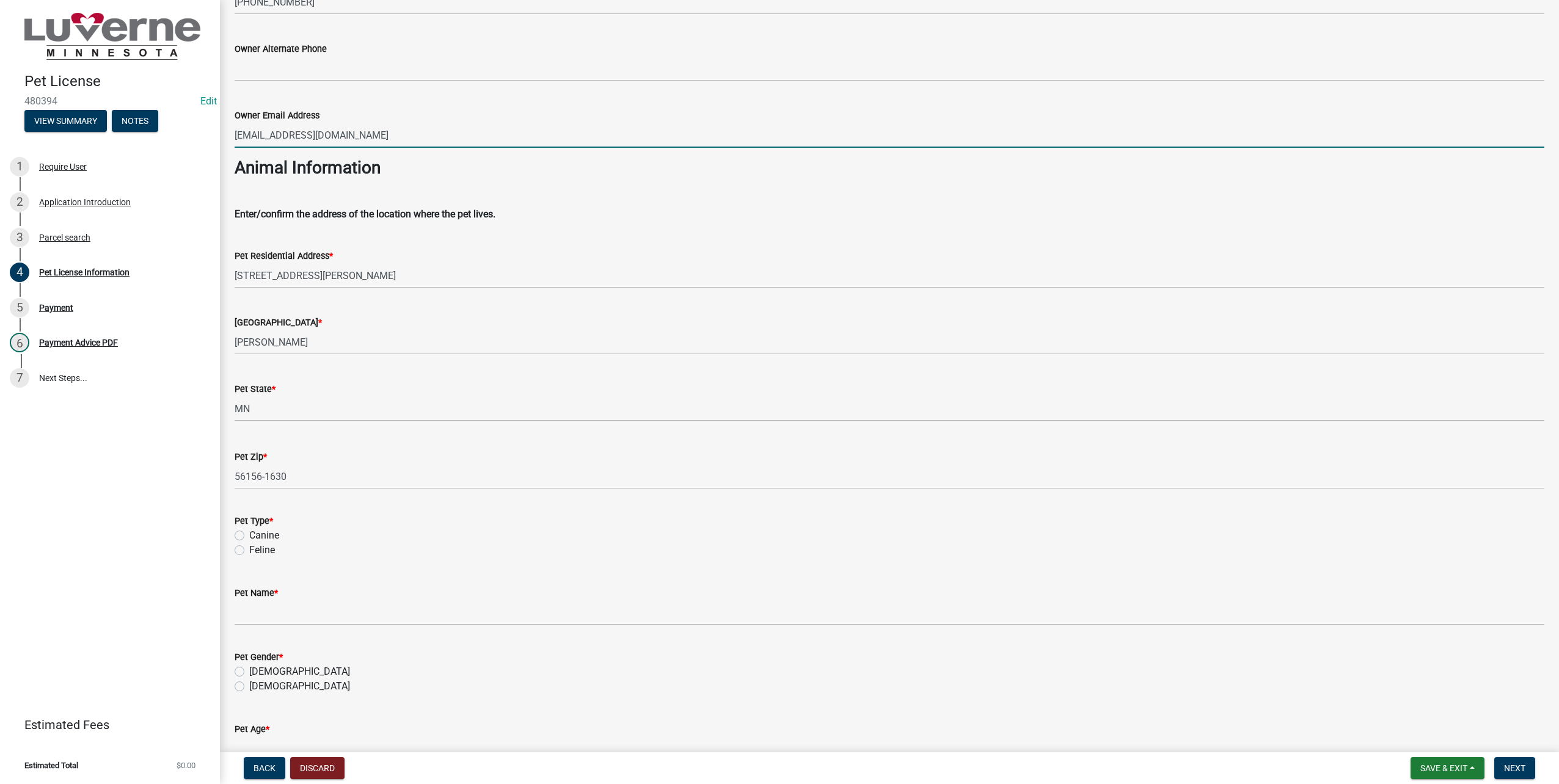
scroll to position [488, 0]
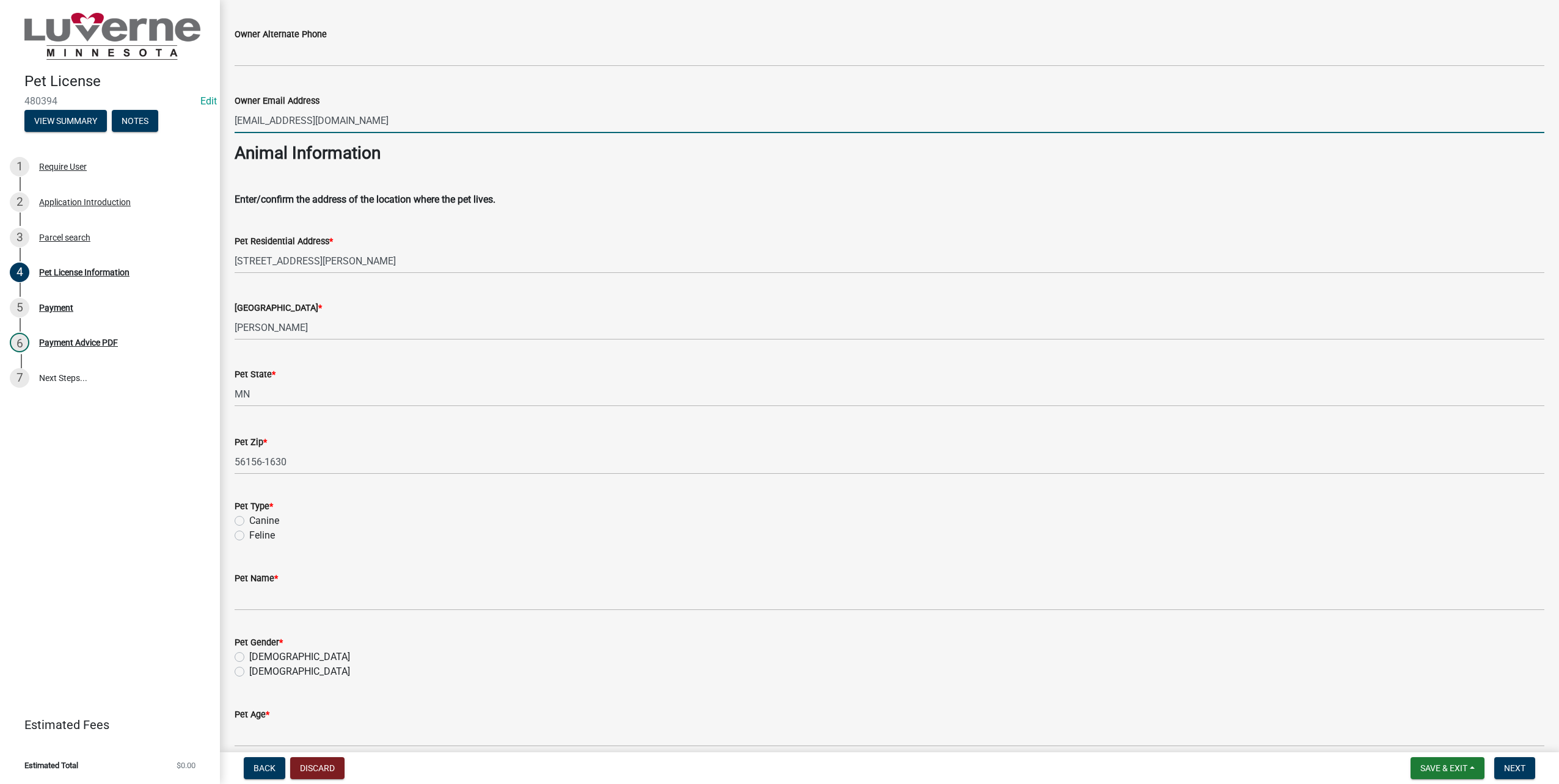
type input "[EMAIL_ADDRESS][DOMAIN_NAME]"
drag, startPoint x: 241, startPoint y: 522, endPoint x: 255, endPoint y: 551, distance: 32.2
click at [249, 521] on label "Canine" at bounding box center [264, 521] width 30 height 15
click at [249, 521] on input "Canine" at bounding box center [253, 517] width 8 height 8
radio input "true"
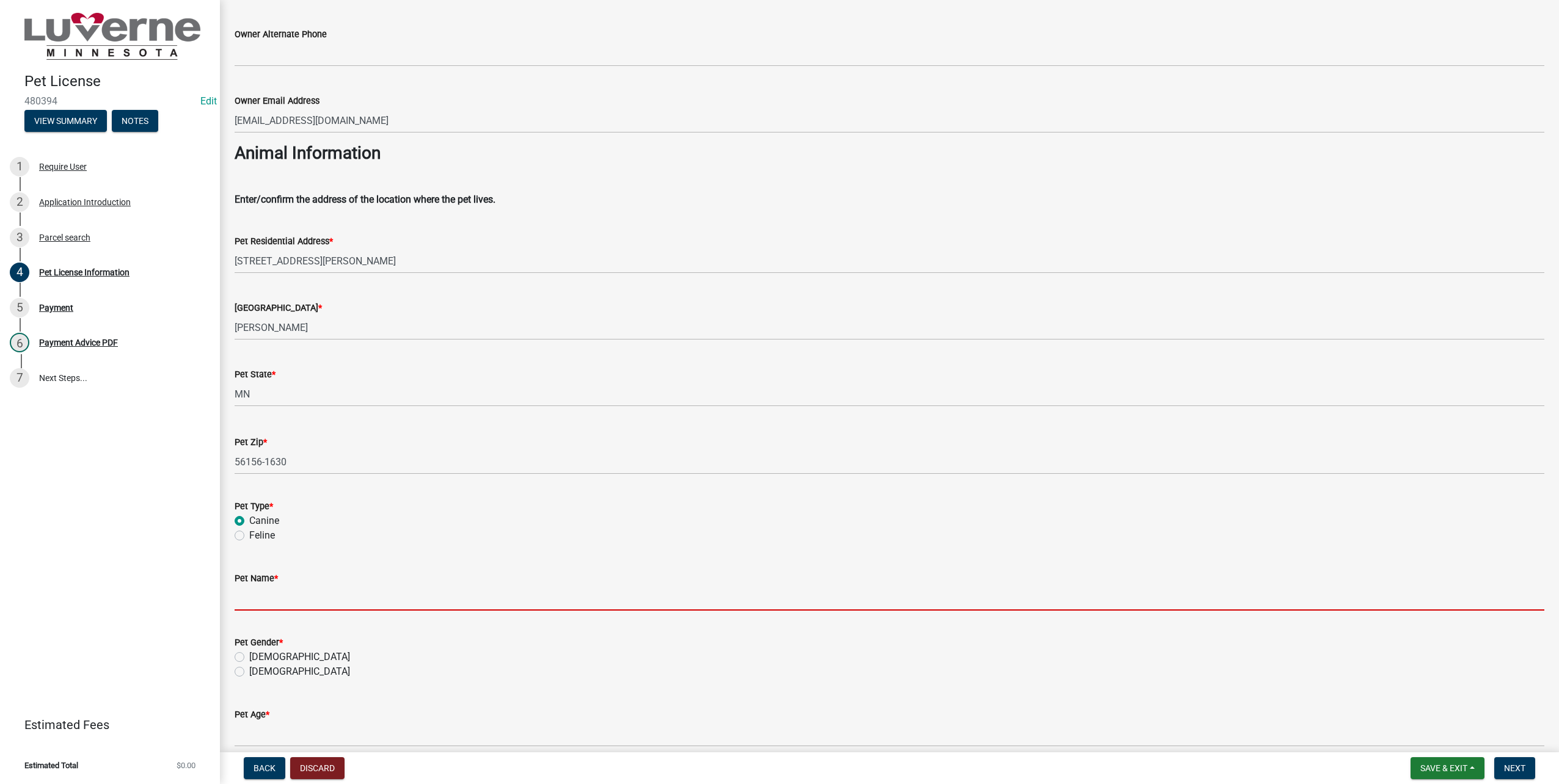
click at [273, 595] on input "Pet Name *" at bounding box center [889, 597] width 1310 height 25
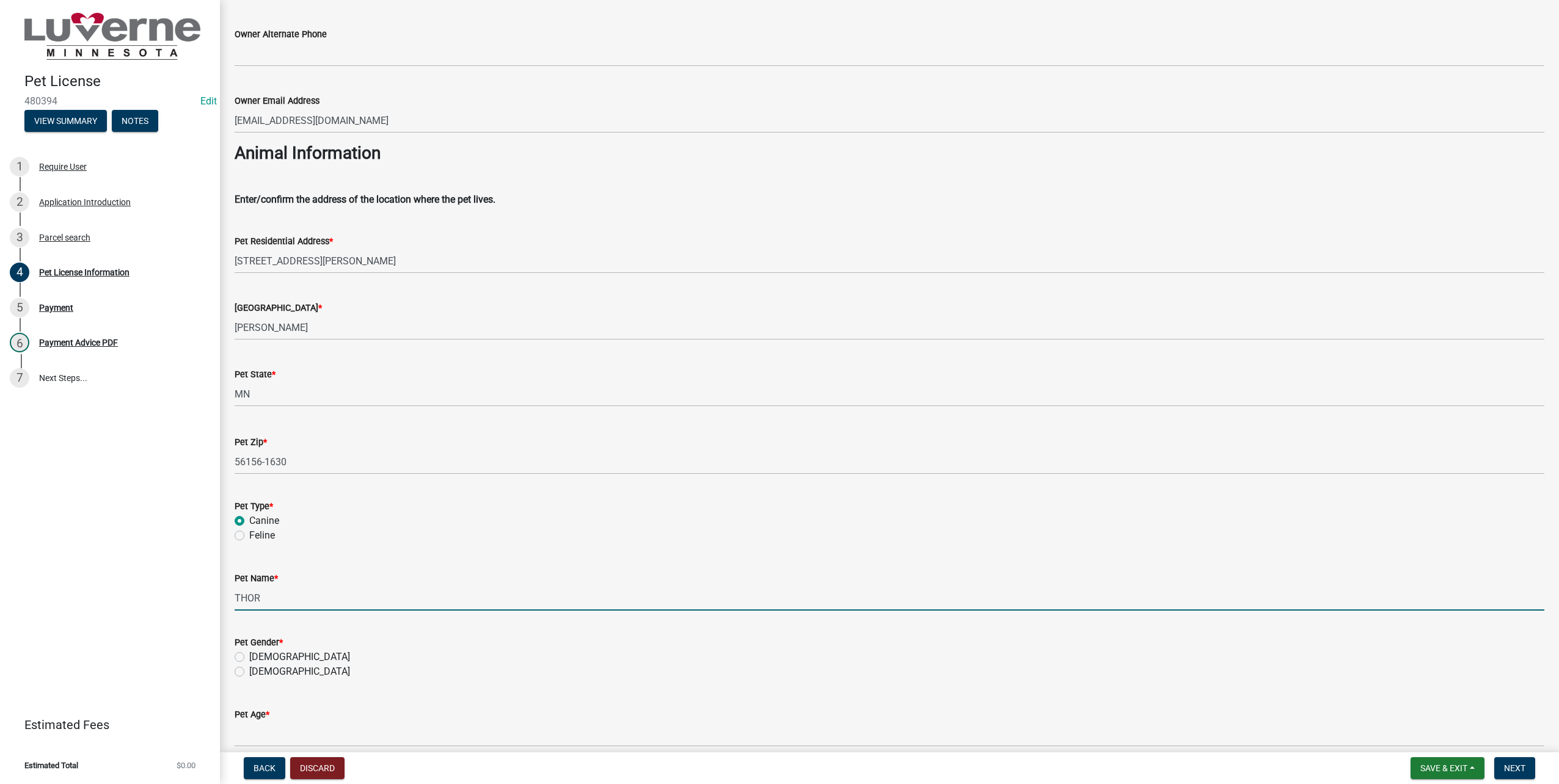
type input "THOR"
click at [249, 652] on label "[DEMOGRAPHIC_DATA]" at bounding box center [300, 657] width 101 height 15
click at [249, 652] on input "[DEMOGRAPHIC_DATA]" at bounding box center [253, 653] width 8 height 8
radio input "true"
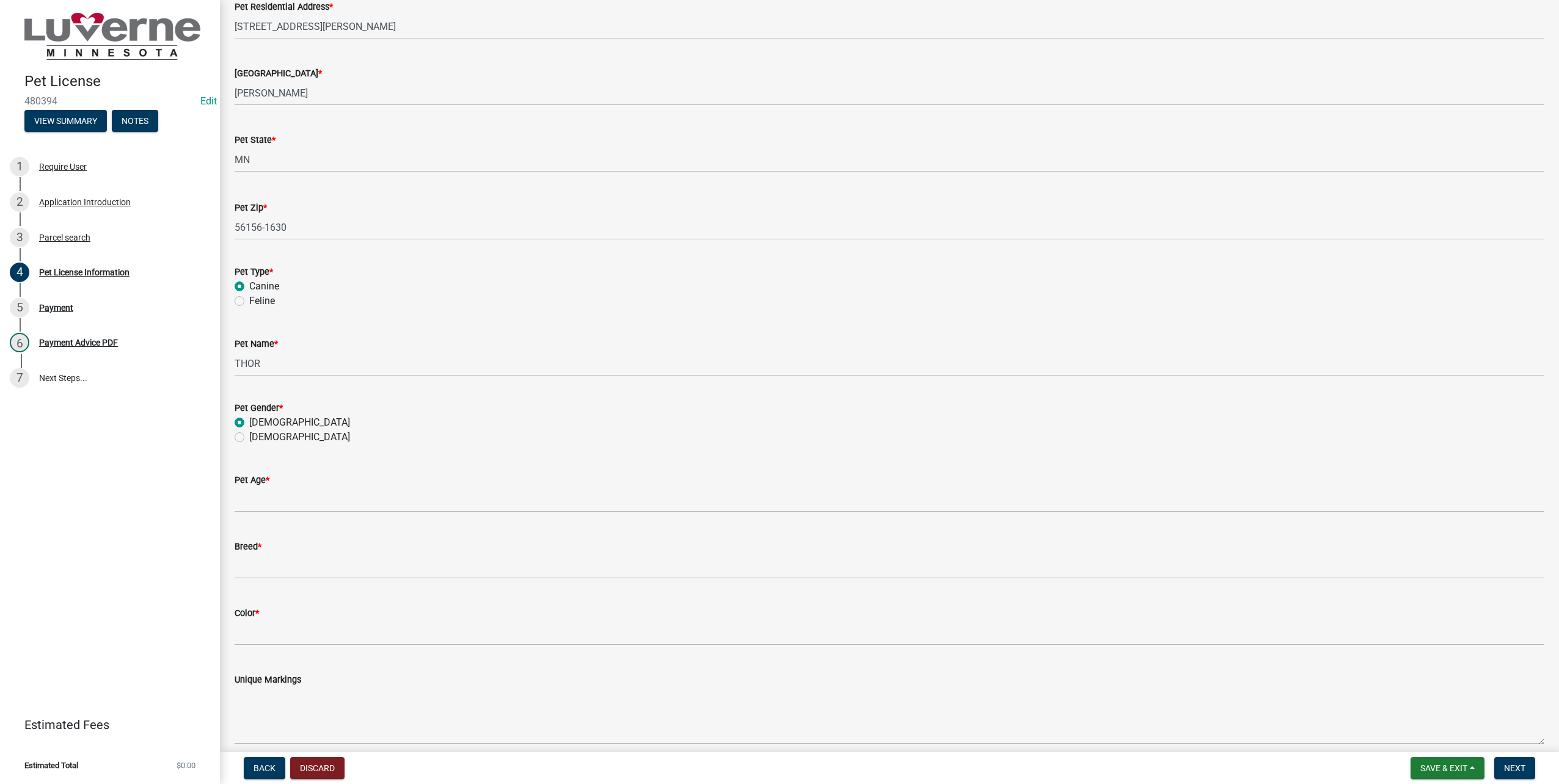
scroll to position [733, 0]
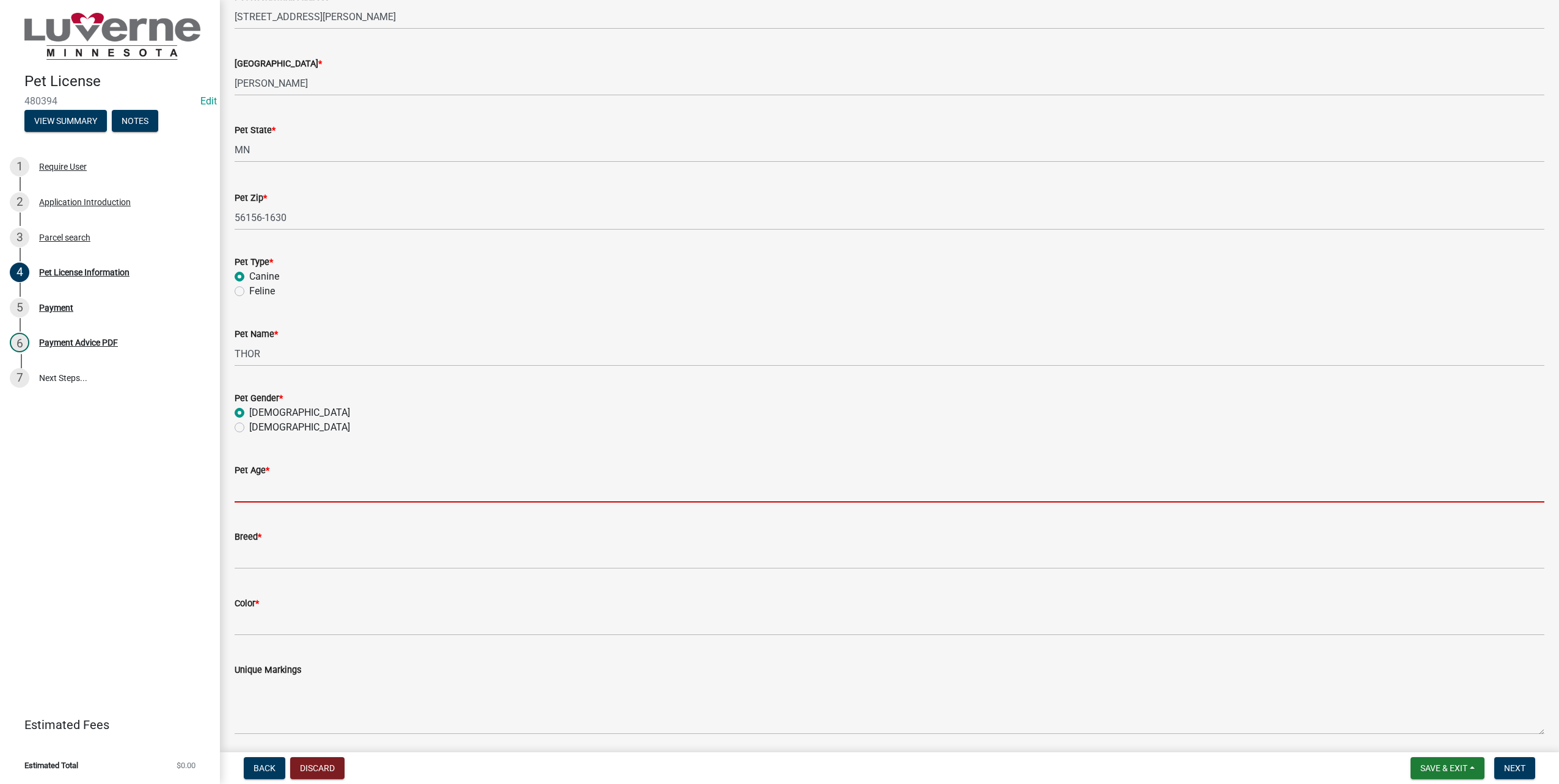
click at [356, 492] on input "Pet Age *" at bounding box center [889, 490] width 1310 height 25
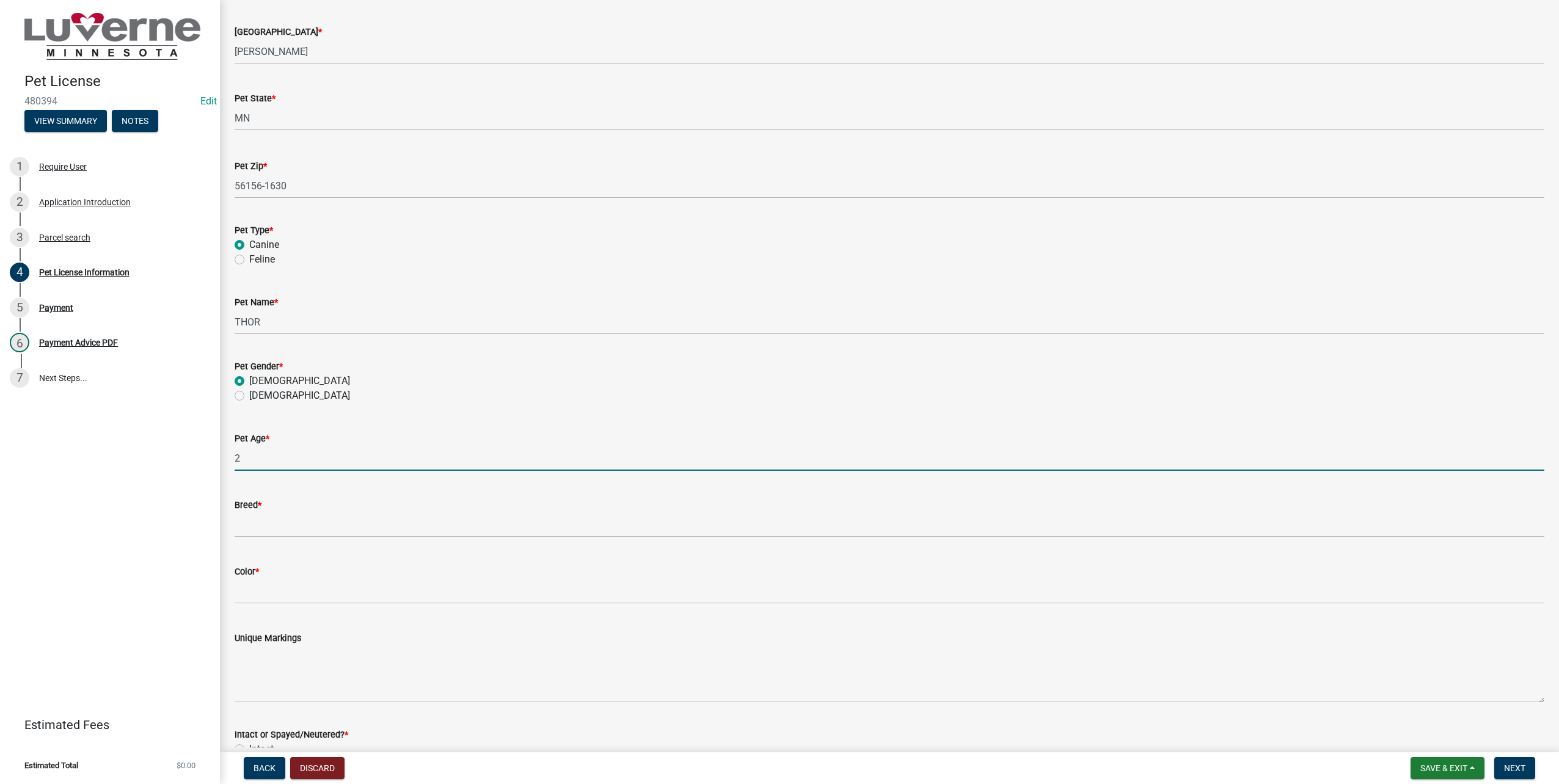
scroll to position [794, 0]
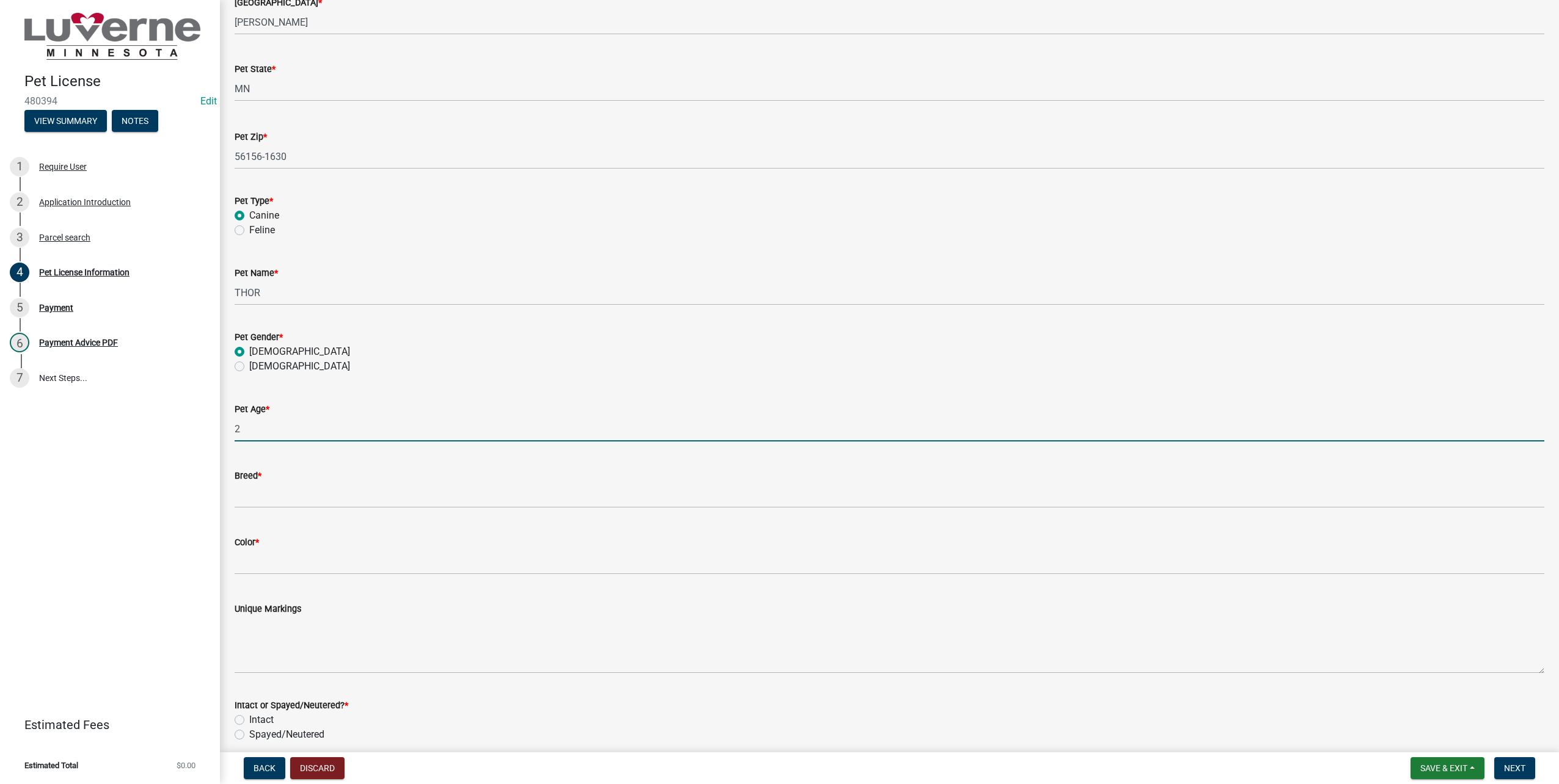
type input "2"
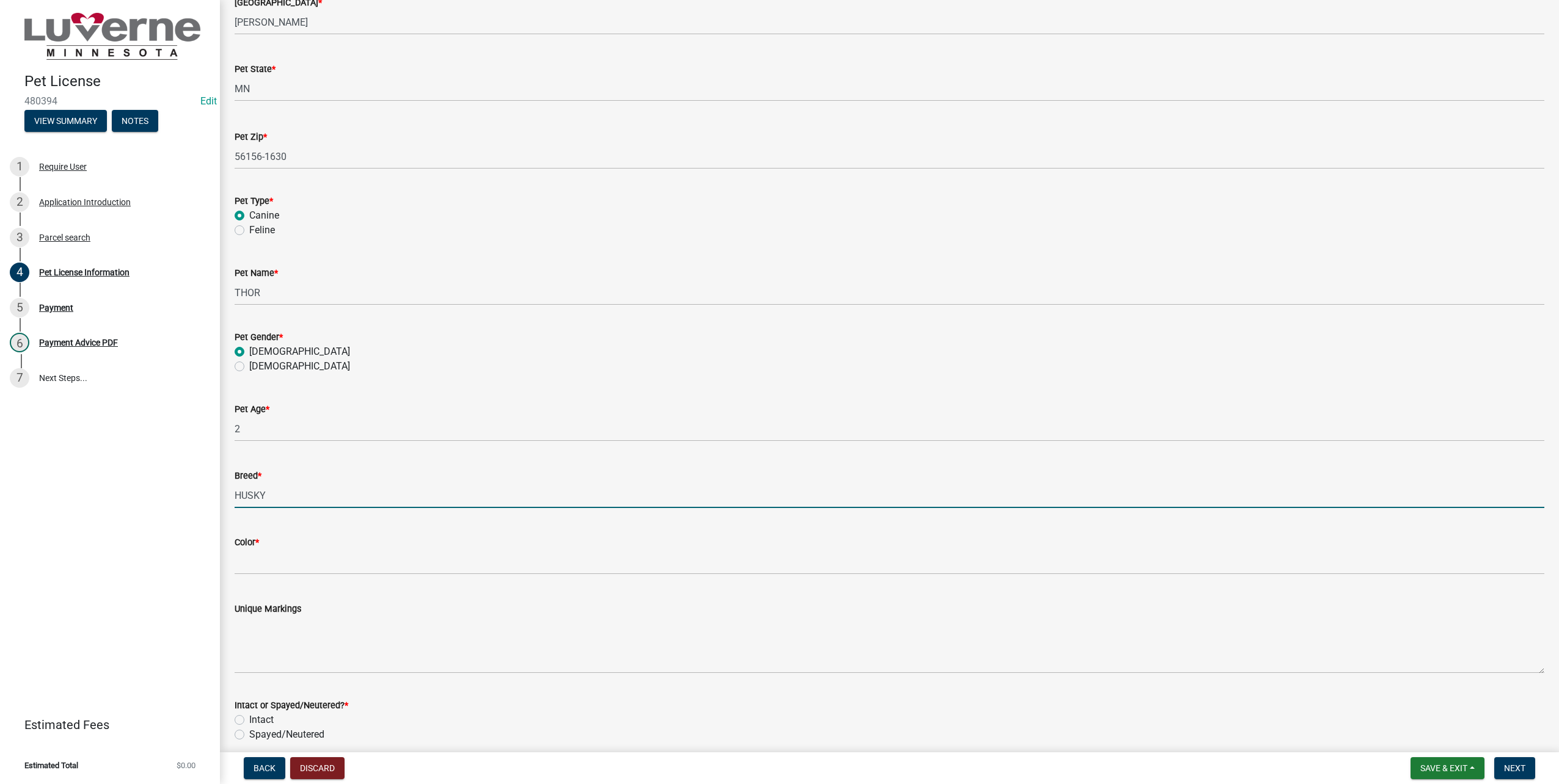
type input "HUSKY"
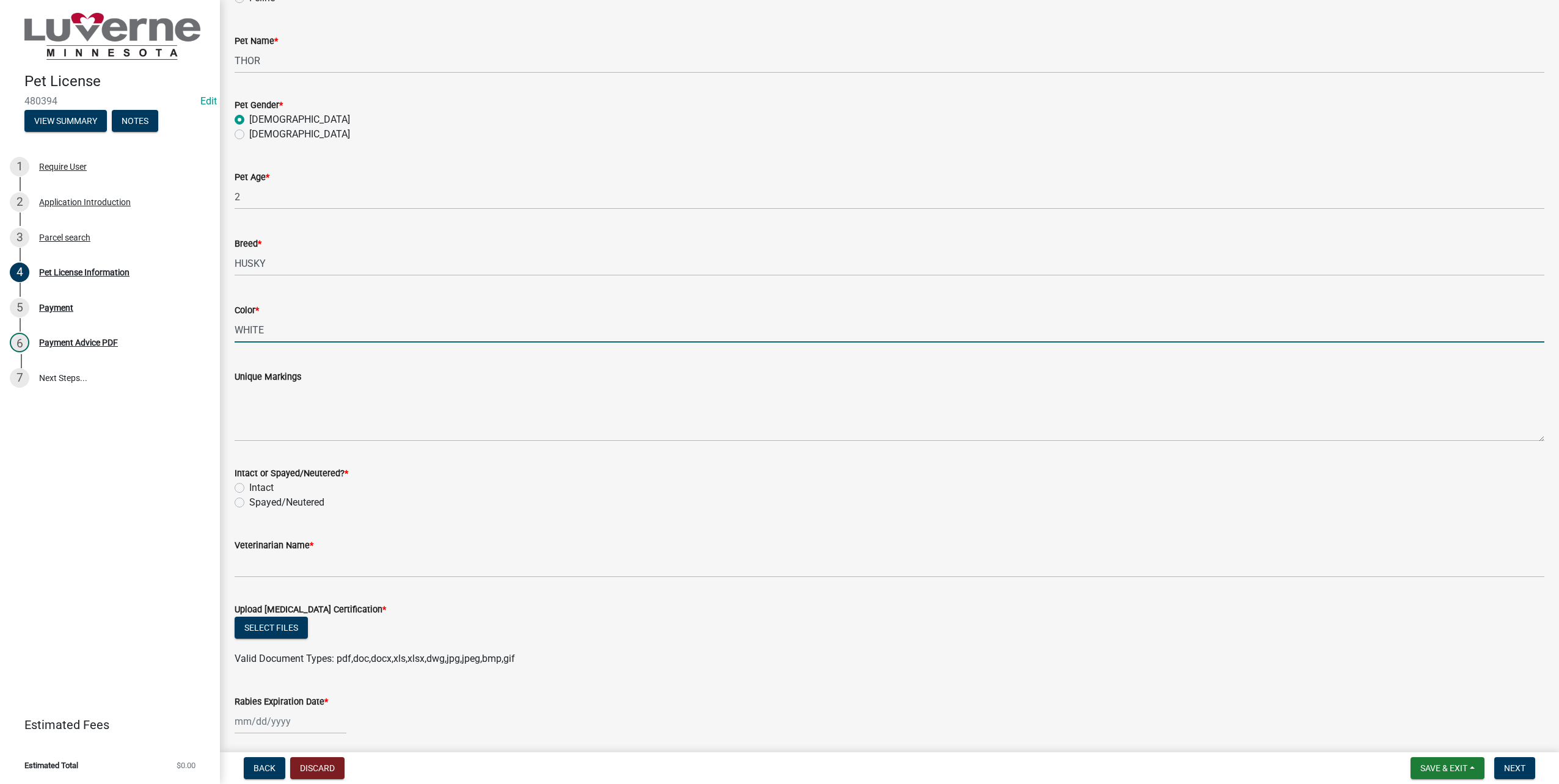
scroll to position [1099, 0]
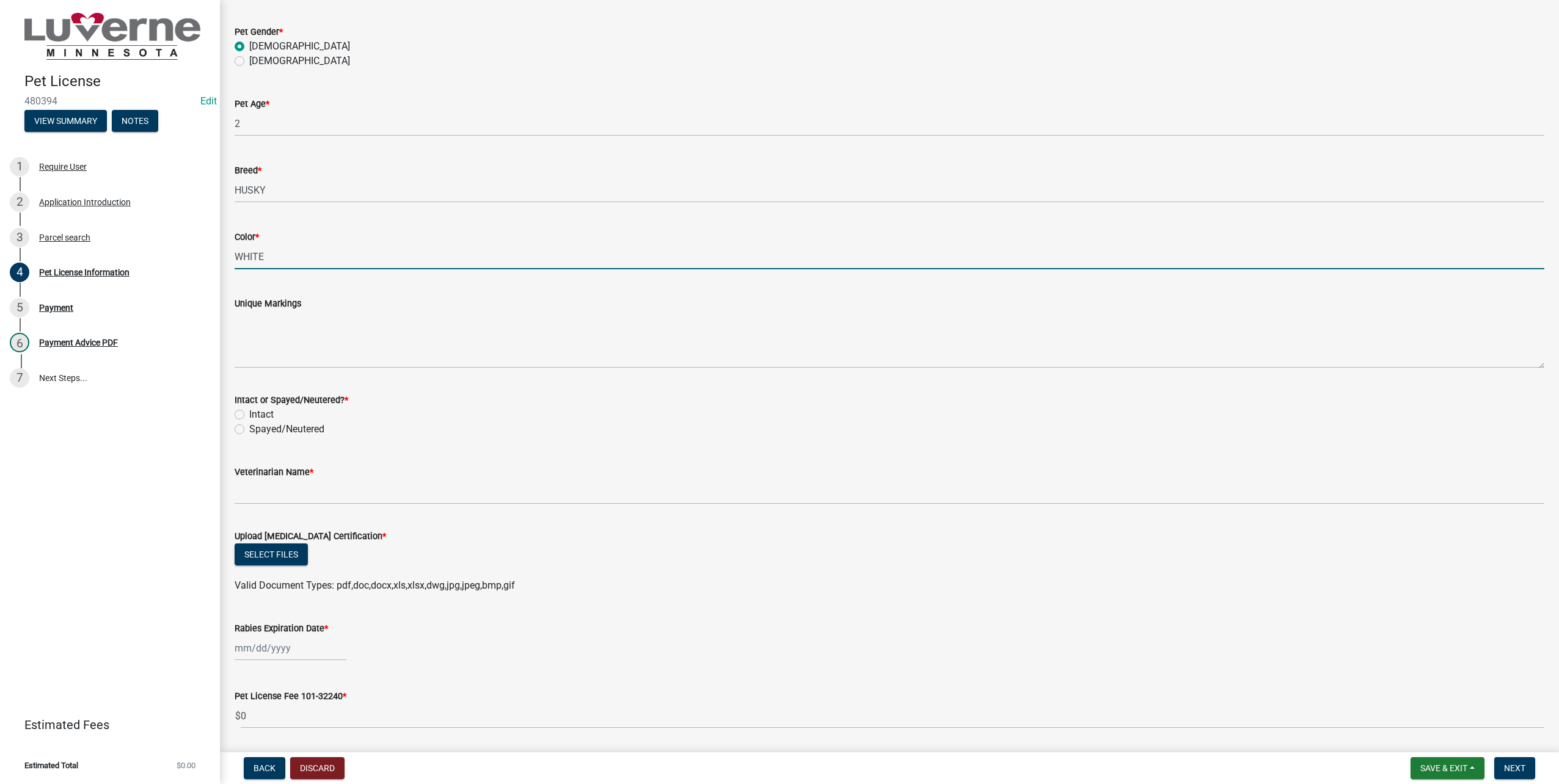
type input "WHITE"
click at [249, 425] on label "Spayed/Neutered" at bounding box center [287, 429] width 75 height 15
click at [249, 425] on input "Spayed/Neutered" at bounding box center [253, 426] width 8 height 8
radio input "true"
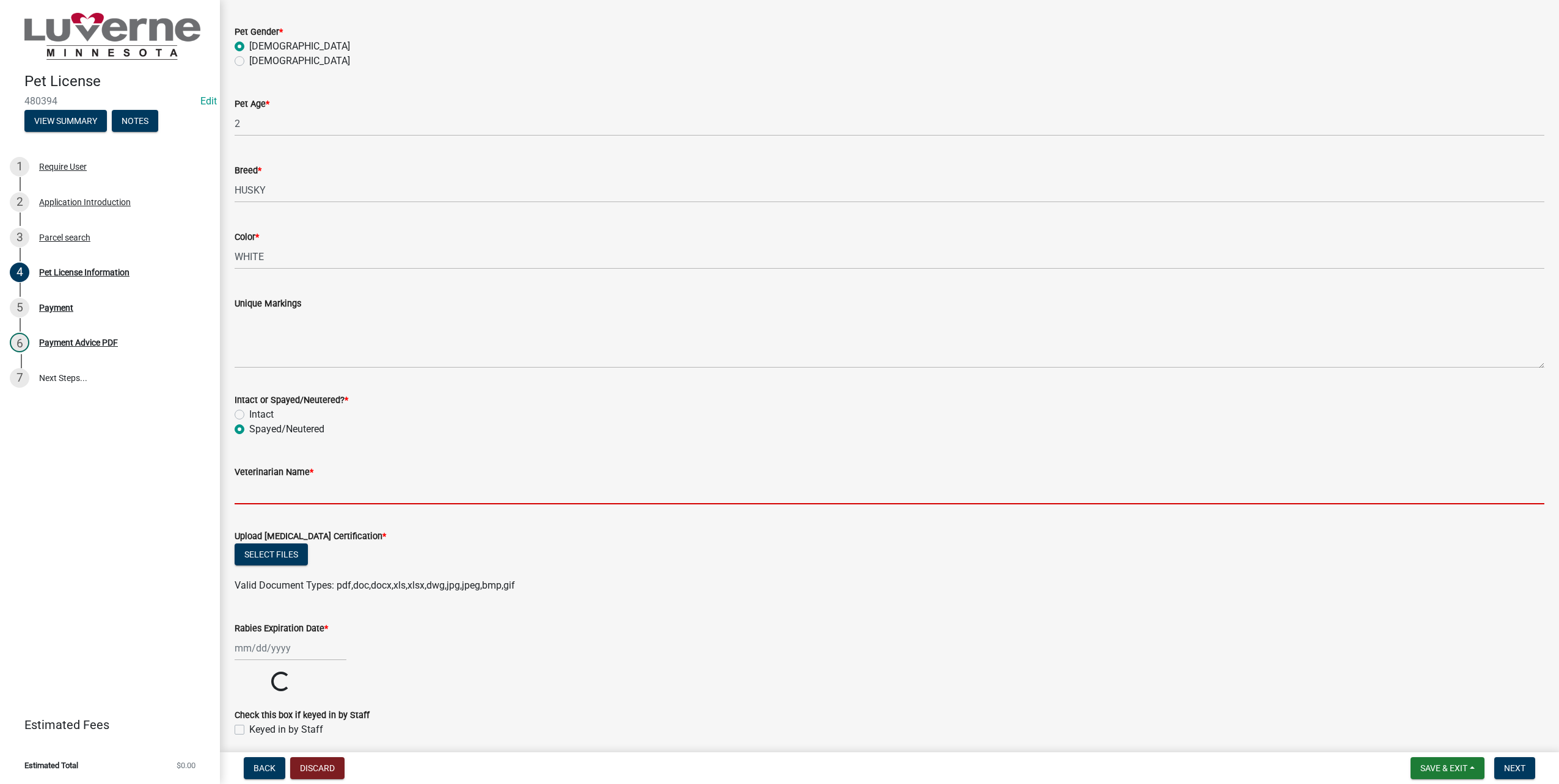
drag, startPoint x: 307, startPoint y: 487, endPoint x: 572, endPoint y: 443, distance: 268.6
click at [308, 487] on input "Veterinarian Name *" at bounding box center [889, 492] width 1310 height 25
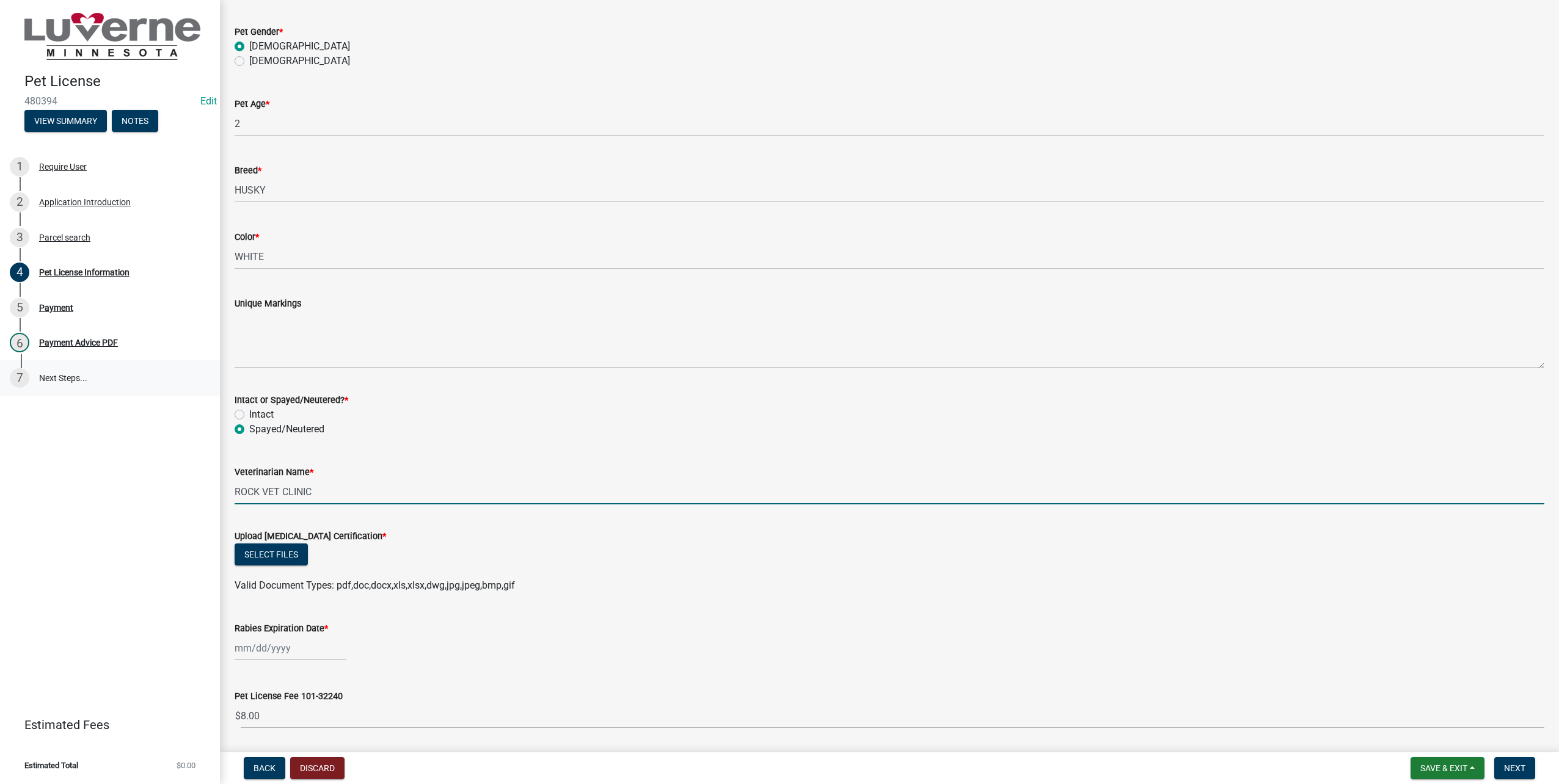
type input "ROCK VET CLINIC"
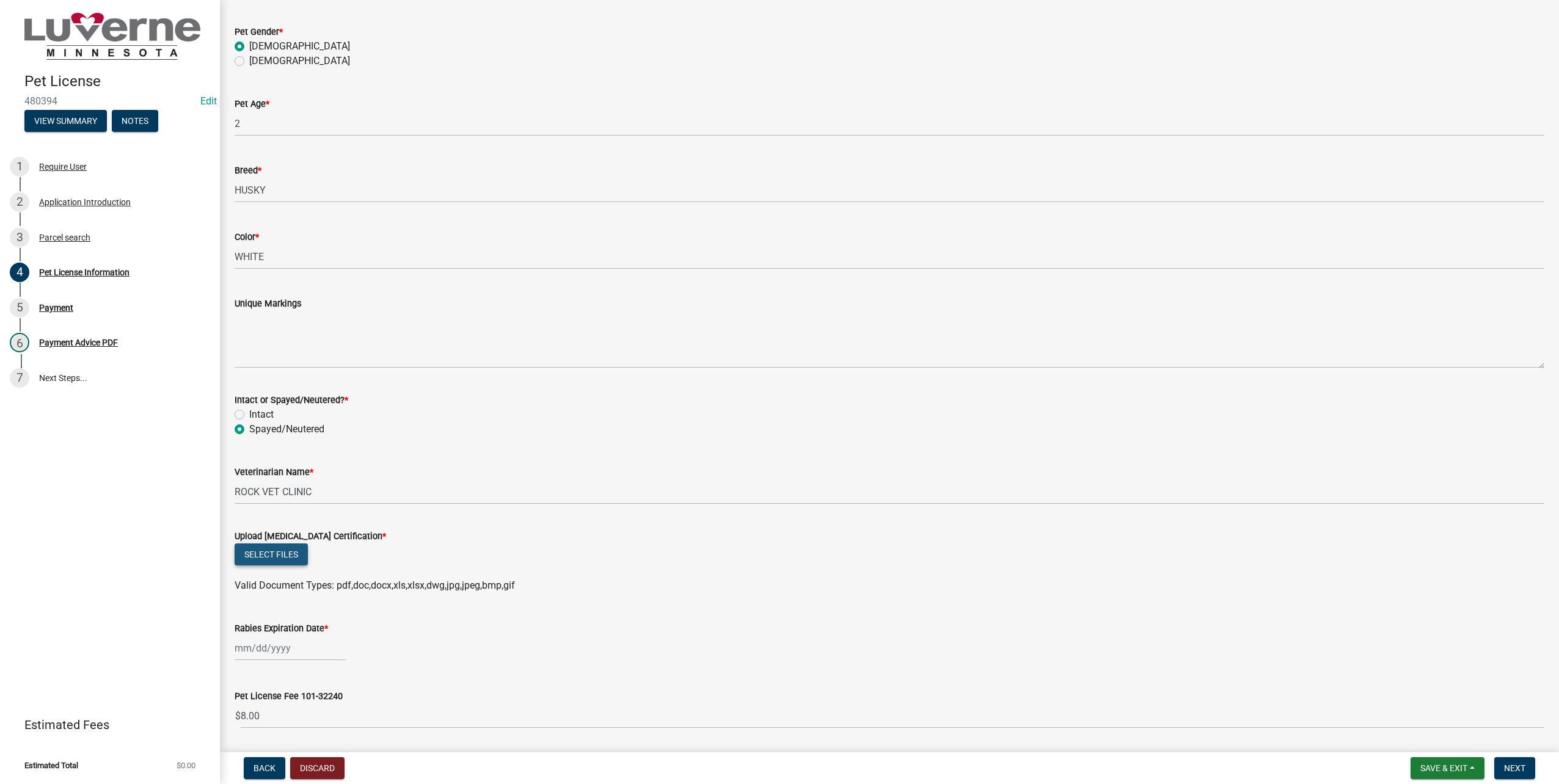
click at [288, 561] on button "Select files" at bounding box center [270, 554] width 73 height 22
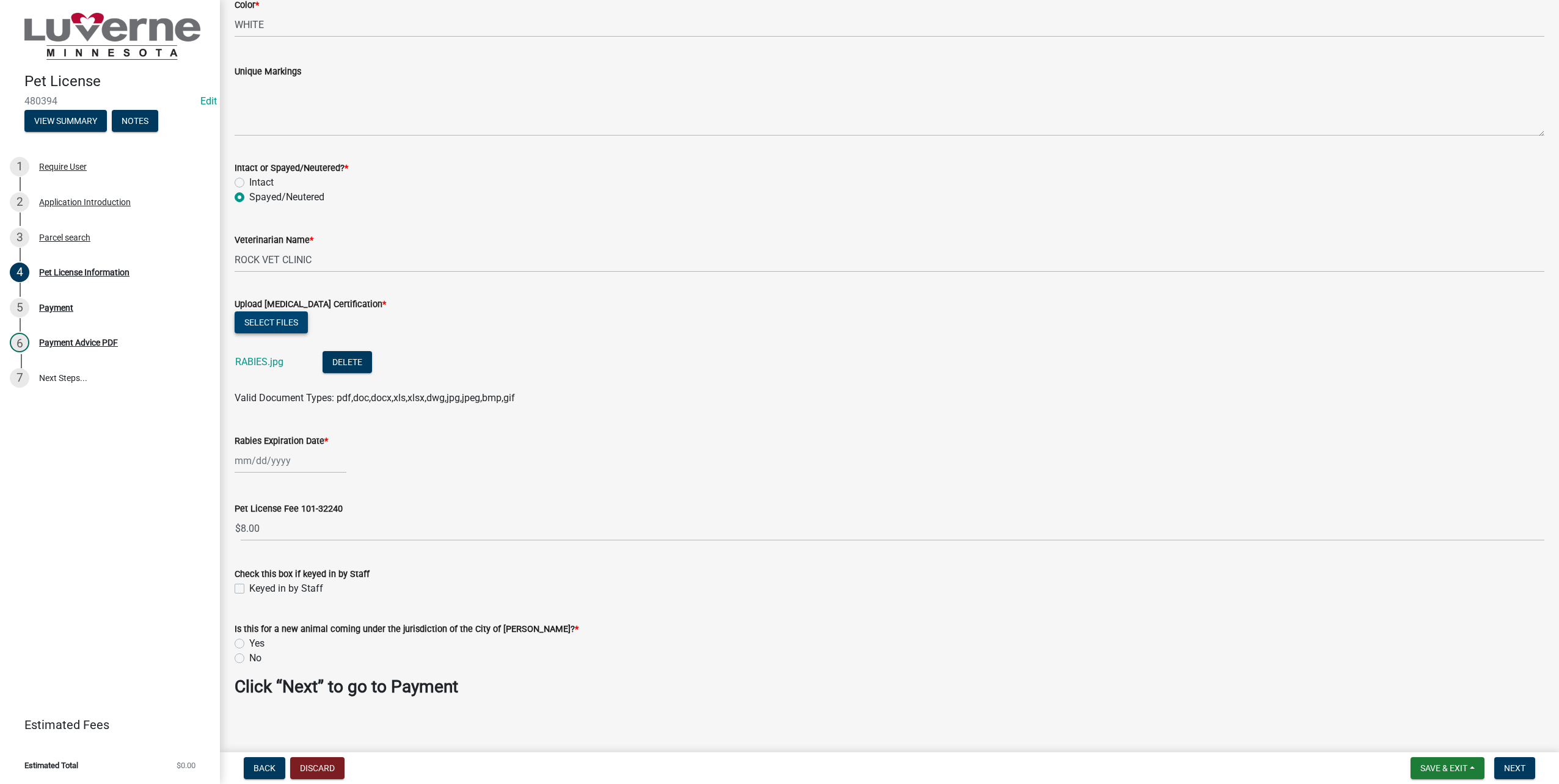
scroll to position [1338, 0]
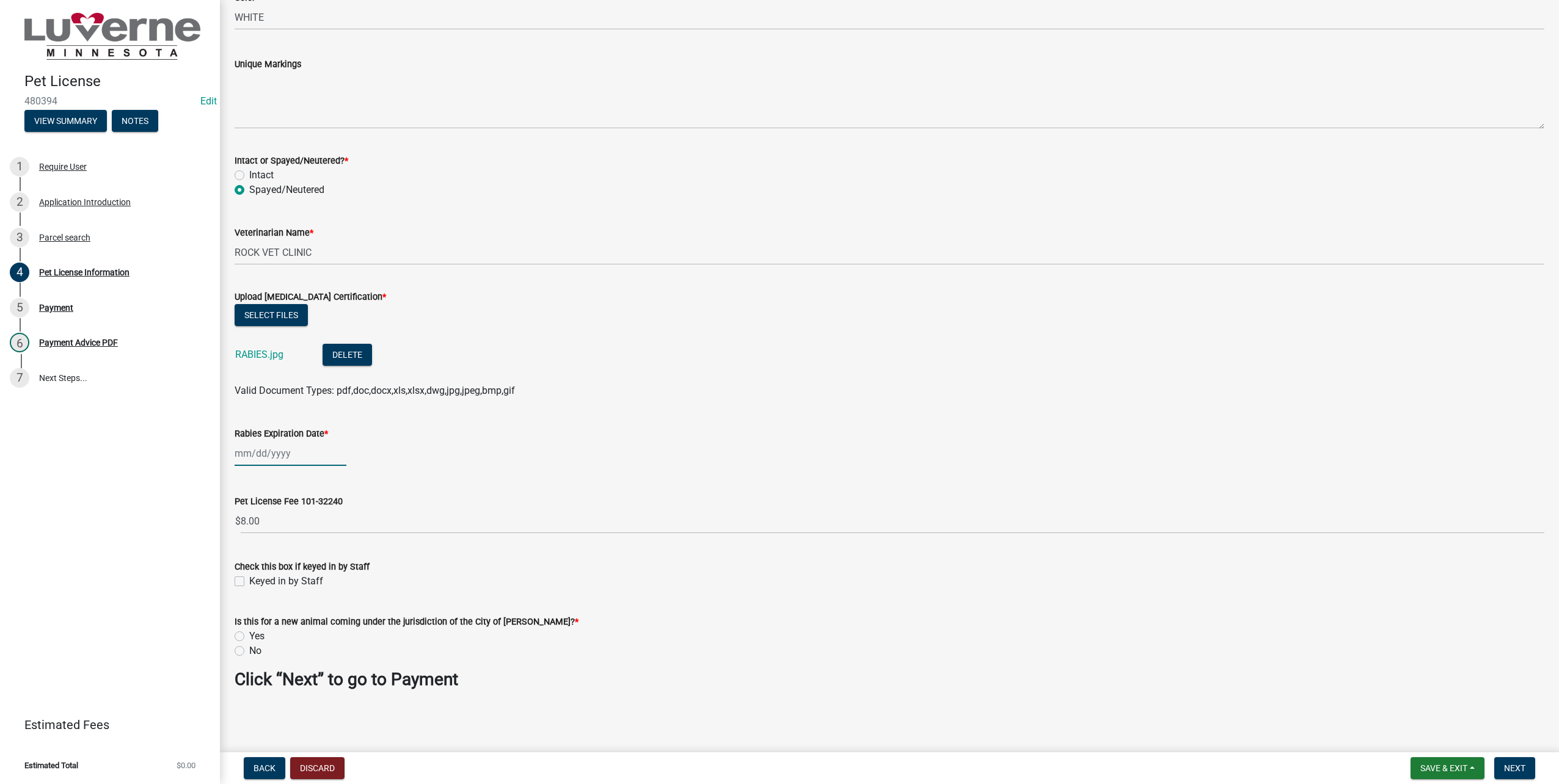
click at [302, 457] on div at bounding box center [290, 453] width 111 height 25
select select "9"
click at [337, 477] on select "1525 1526 1527 1528 1529 1530 1531 1532 1533 1534 1535 1536 1537 1538 1539 1540…" at bounding box center [331, 480] width 44 height 18
select select "2027"
click at [309, 470] on select "1525 1526 1527 1528 1529 1530 1531 1532 1533 1534 1535 1536 1537 1538 1539 1540…" at bounding box center [331, 480] width 44 height 18
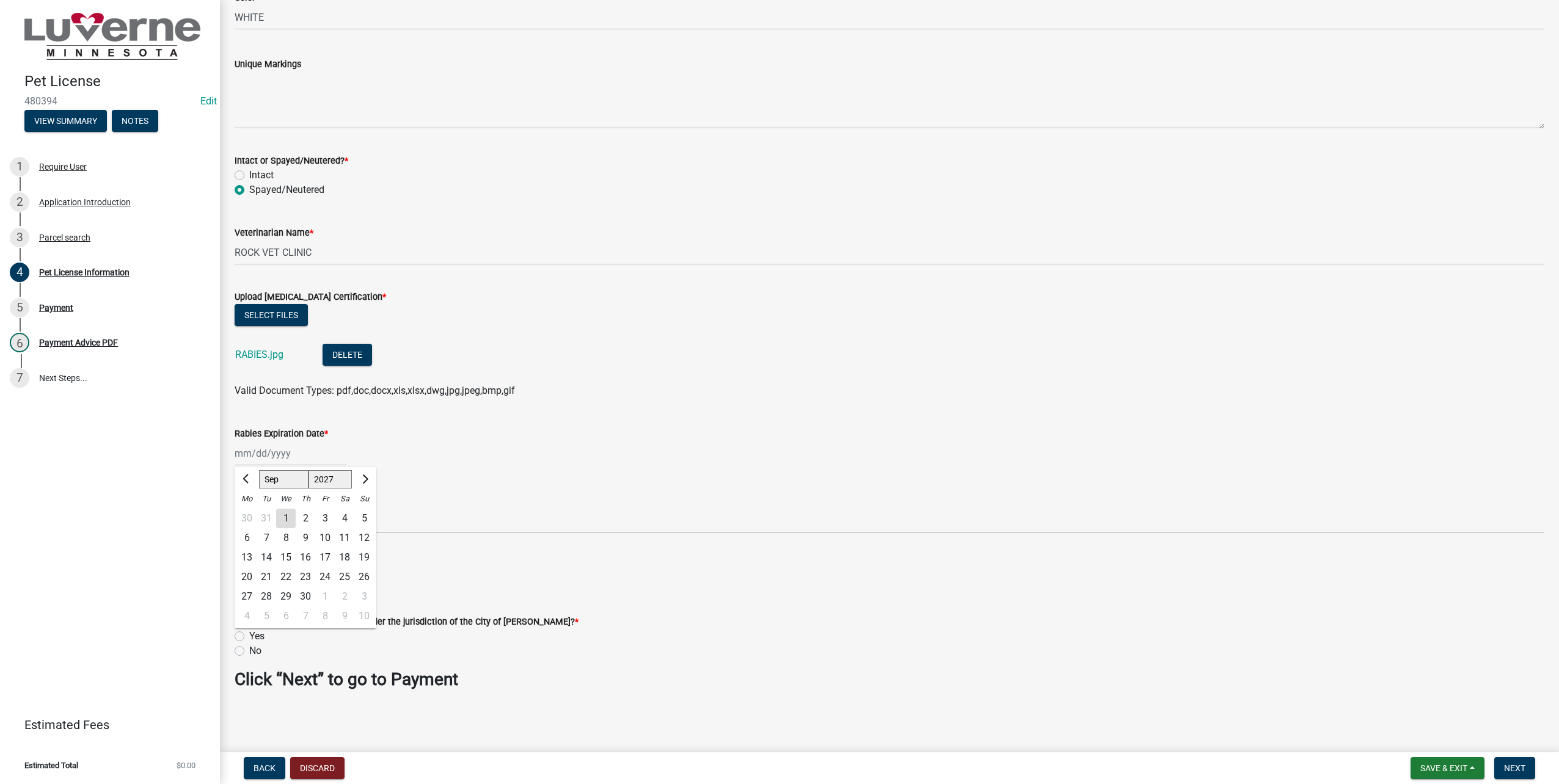
click at [308, 519] on div "2" at bounding box center [305, 519] width 20 height 20
type input "[DATE]"
click at [249, 580] on label "Keyed in by Staff" at bounding box center [286, 581] width 74 height 15
click at [249, 580] on input "Keyed in by Staff" at bounding box center [253, 578] width 8 height 8
checkbox input "true"
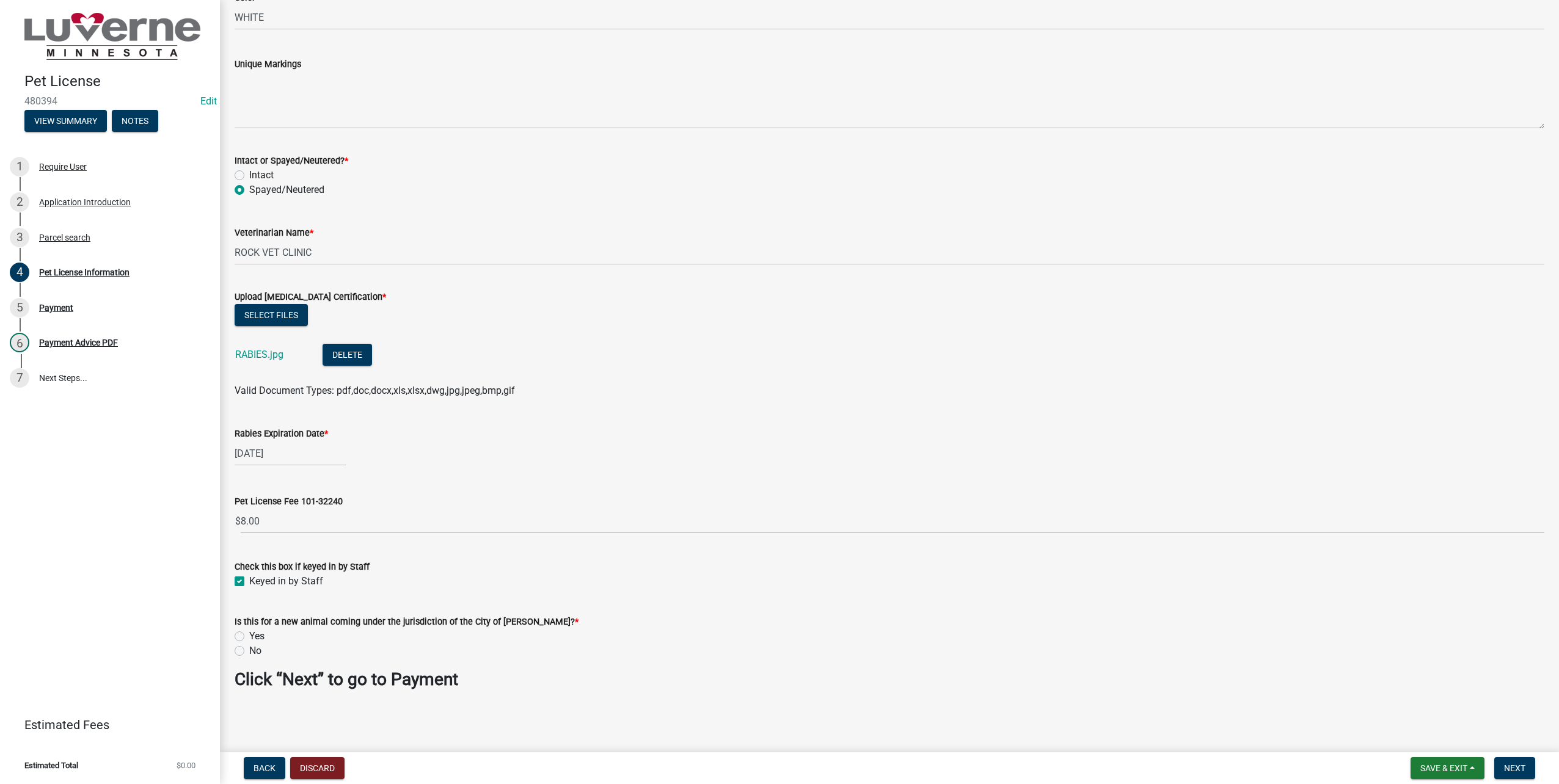
click at [249, 650] on label "No" at bounding box center [255, 651] width 12 height 15
click at [249, 650] on input "No" at bounding box center [253, 647] width 8 height 8
radio input "true"
click at [1522, 761] on button "Next" at bounding box center [1515, 768] width 41 height 22
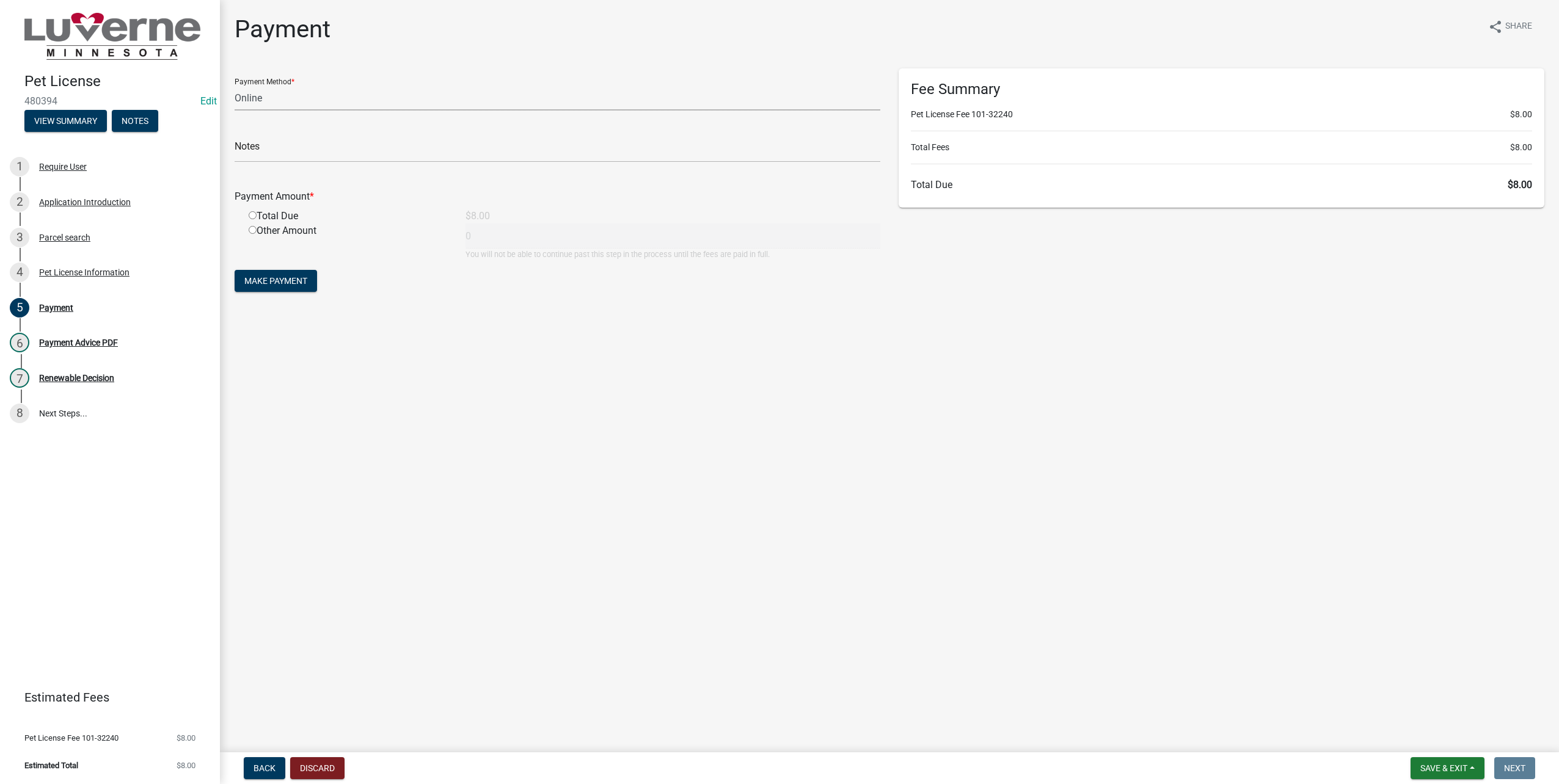
click at [290, 99] on select "Credit Card POS Check Cash Online" at bounding box center [557, 97] width 646 height 25
select select "0: 2"
click at [234, 85] on select "Credit Card POS Check Cash Online" at bounding box center [557, 97] width 646 height 25
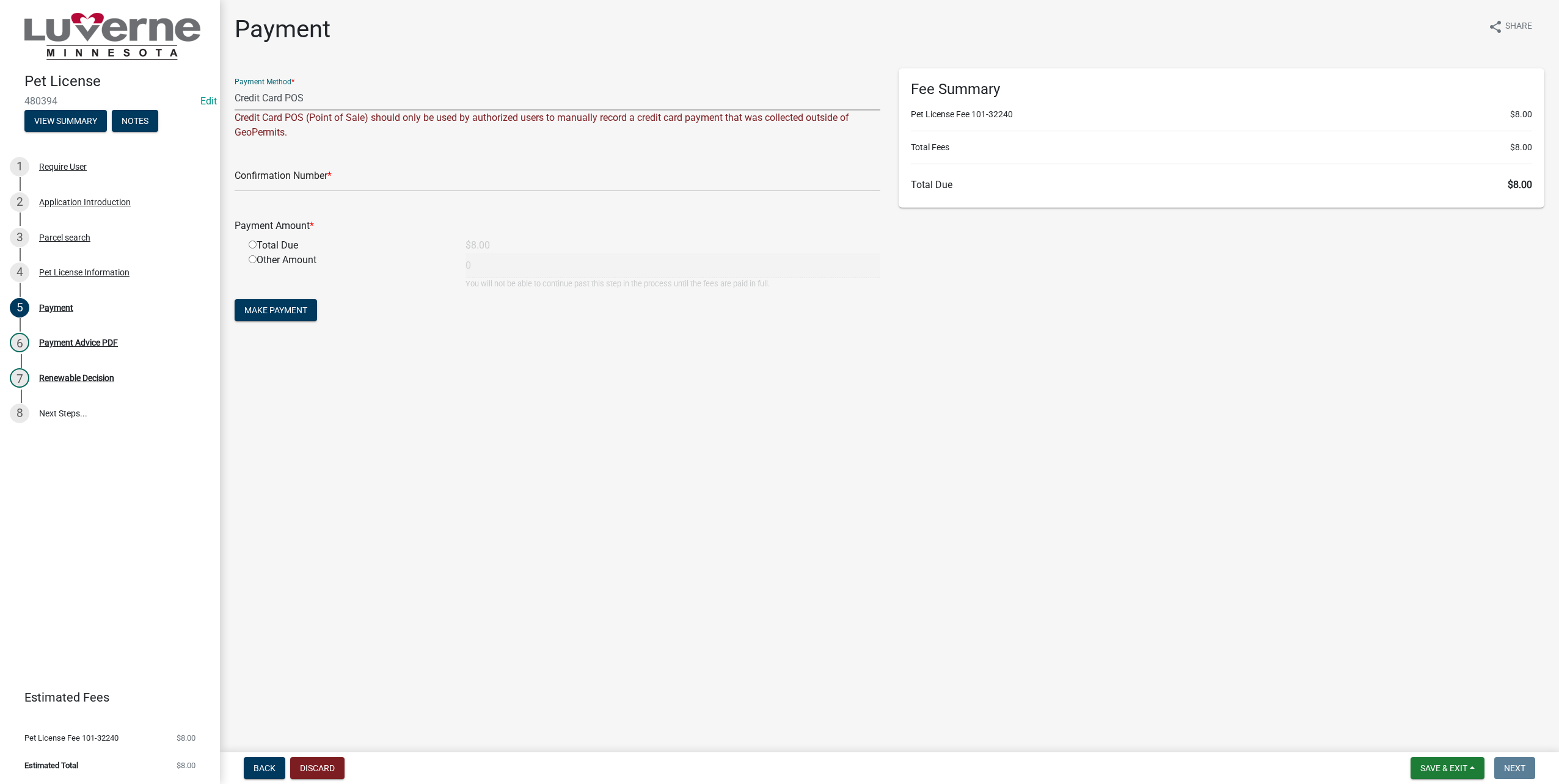
click at [349, 85] on div "Payment Method * Credit Card POS Check Cash Online Credit Card POS (Point of Sa…" at bounding box center [557, 104] width 646 height 72
click at [343, 93] on select "Credit Card POS Check Cash Online" at bounding box center [557, 97] width 646 height 25
click at [287, 169] on input "text" at bounding box center [557, 179] width 646 height 25
click at [253, 177] on input "text" at bounding box center [557, 179] width 646 height 25
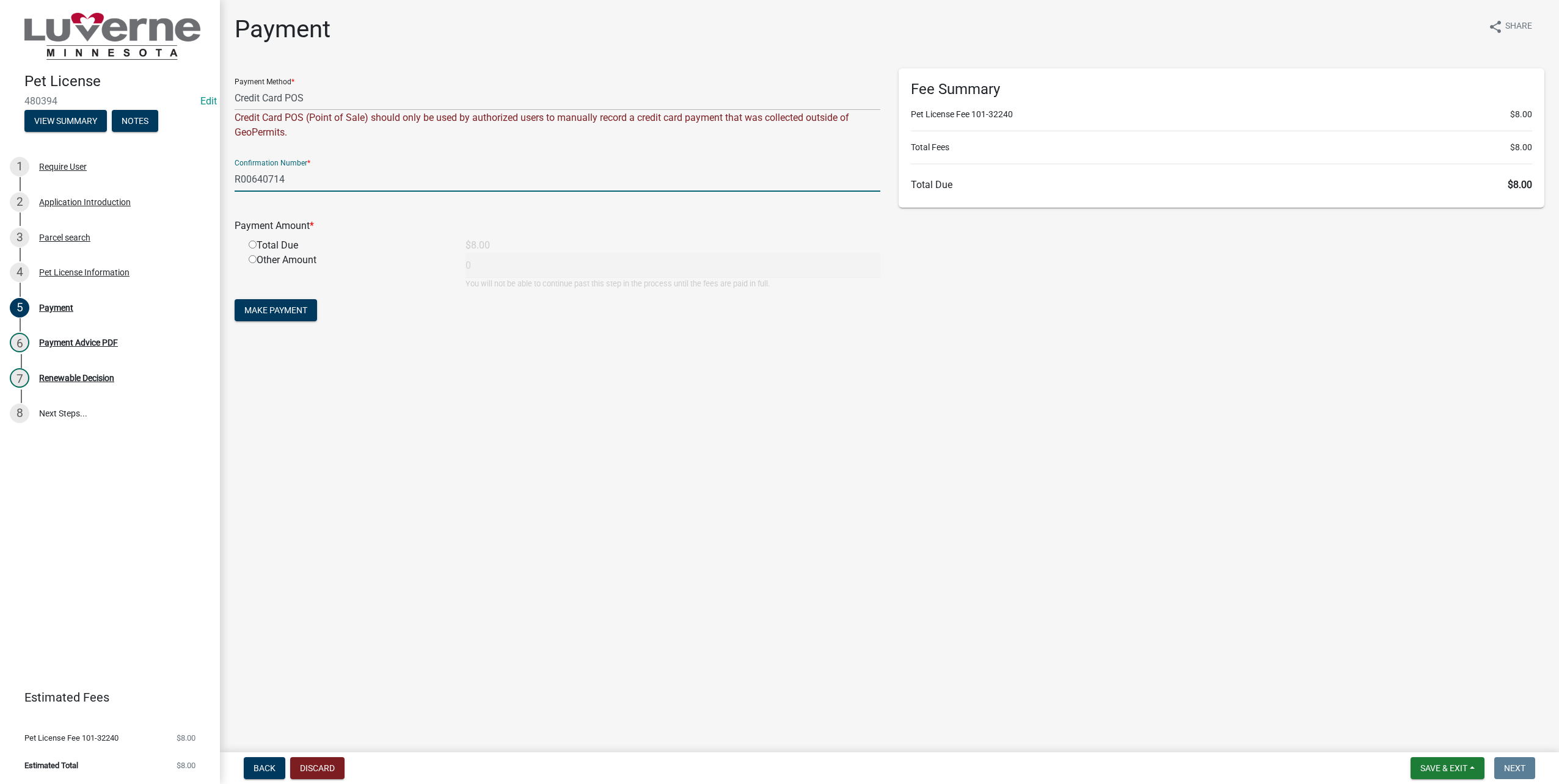
type input "R00640714"
click at [253, 247] on input "radio" at bounding box center [252, 244] width 8 height 8
radio input "true"
type input "8"
click at [292, 305] on span "Make Payment" at bounding box center [275, 310] width 63 height 10
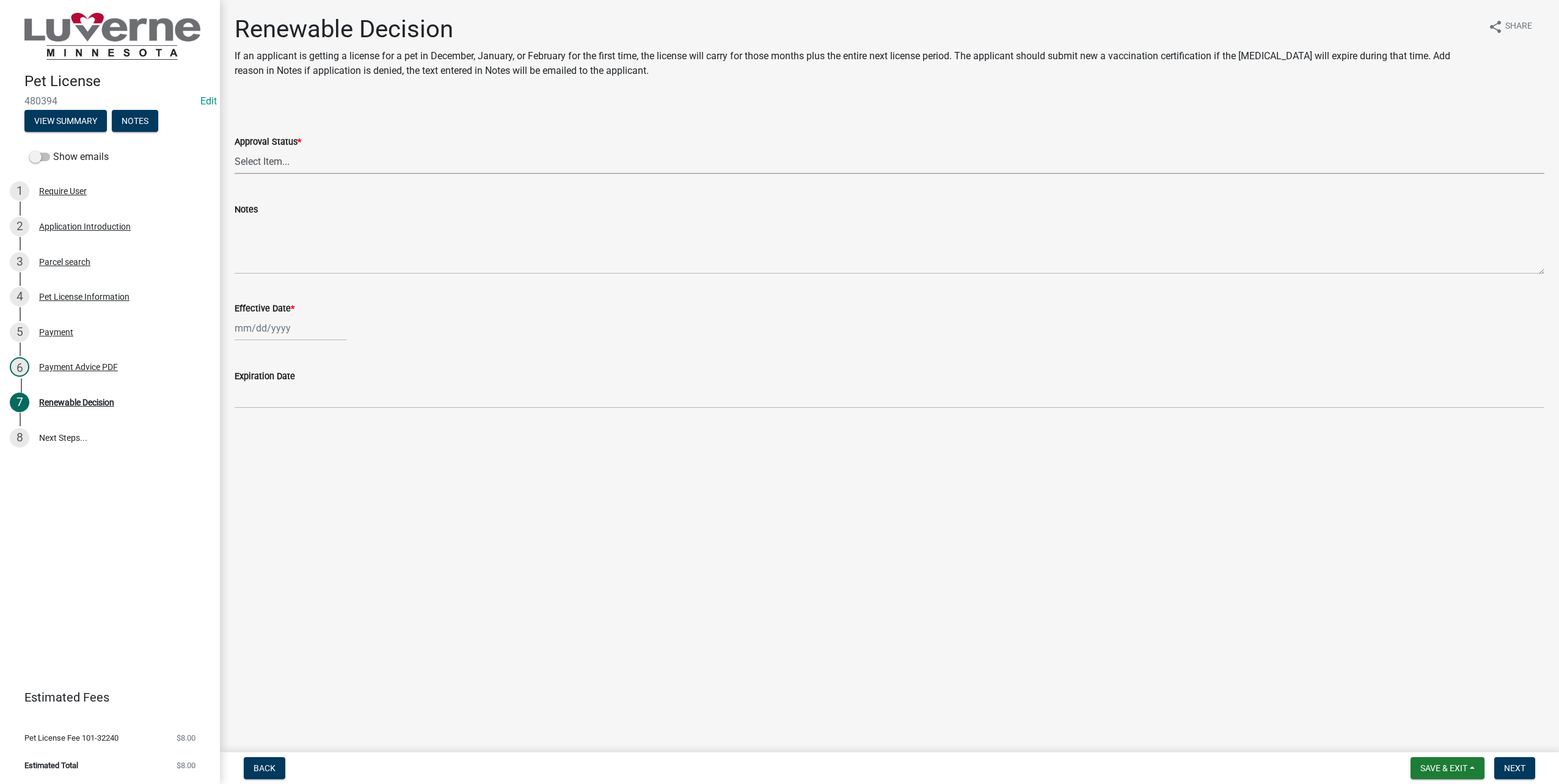
click at [350, 150] on select "Select Item... Approved Denied" at bounding box center [889, 161] width 1310 height 25
click at [234, 149] on select "Select Item... Approved Denied" at bounding box center [889, 161] width 1310 height 25
select select "c0a22252-ebd7-4b2f-9f27-57ddccbeb135"
click at [289, 329] on div at bounding box center [290, 328] width 111 height 25
select select "9"
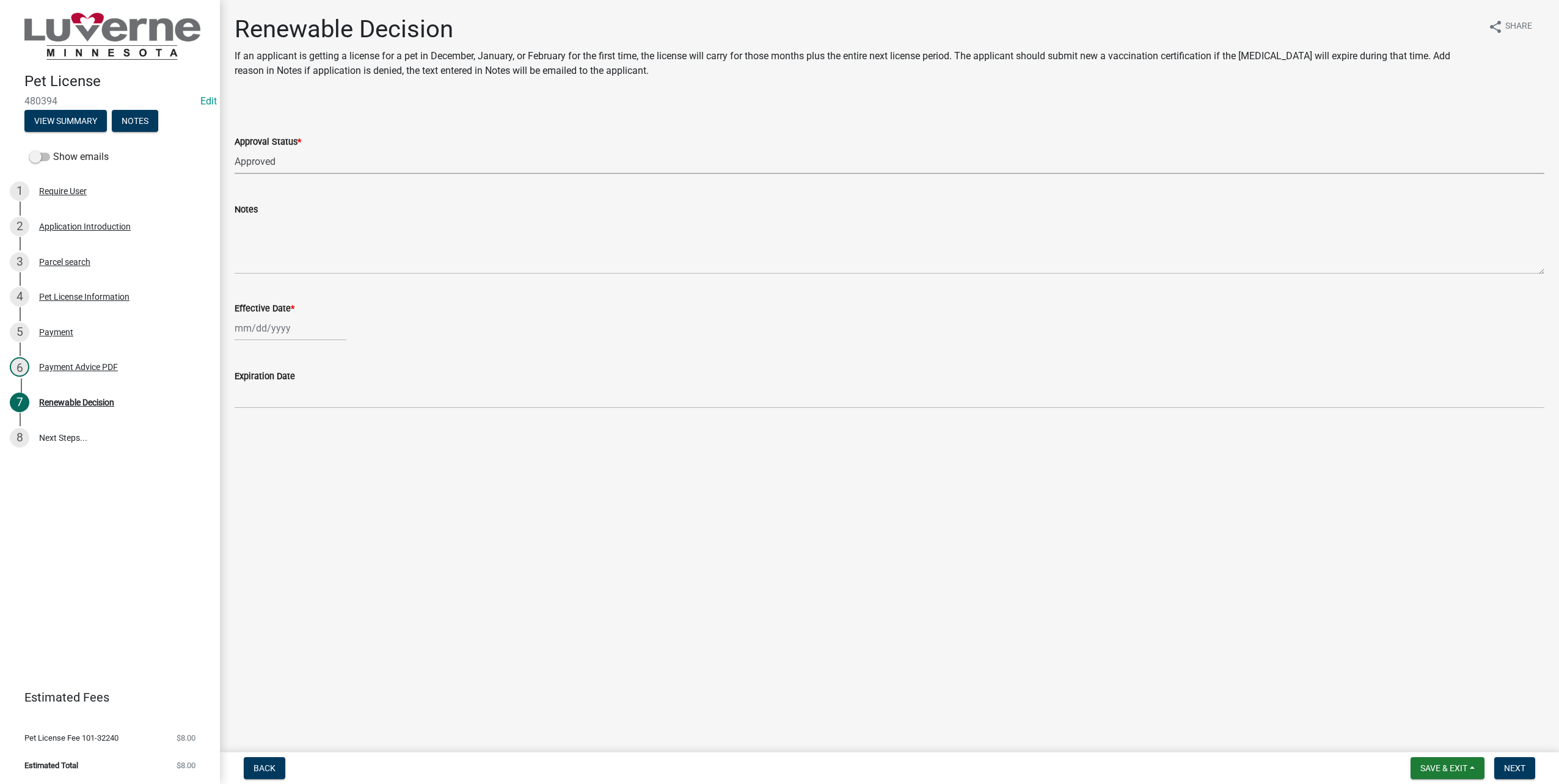
select select "2025"
click at [306, 428] on div "18" at bounding box center [305, 432] width 20 height 20
type input "[DATE]"
click at [1510, 764] on span "Next" at bounding box center [1515, 768] width 21 height 10
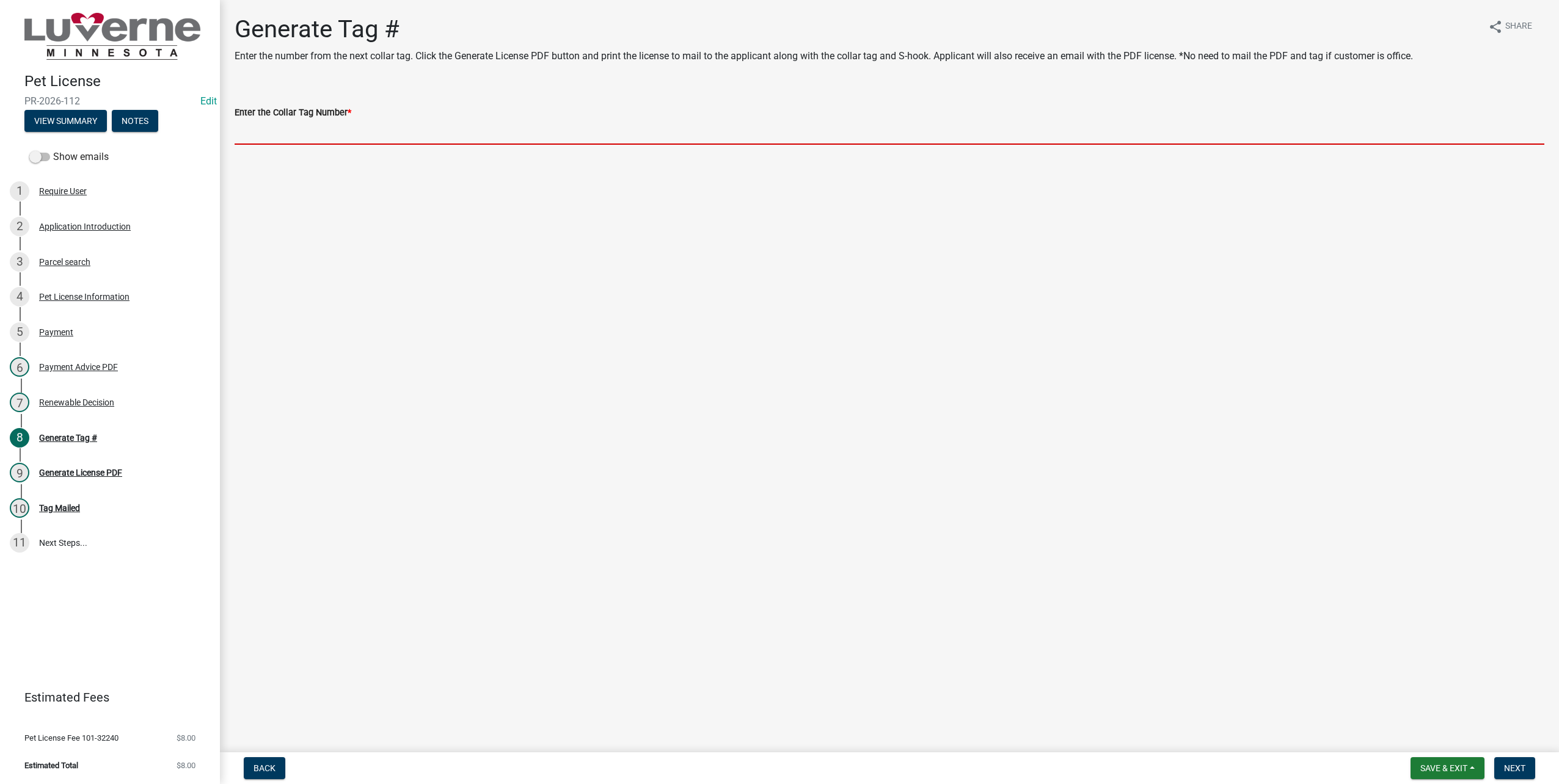
click at [352, 137] on input "Enter the Collar Tag Number *" at bounding box center [889, 132] width 1310 height 25
type input "250112"
click at [1502, 765] on button "Next" at bounding box center [1515, 768] width 41 height 22
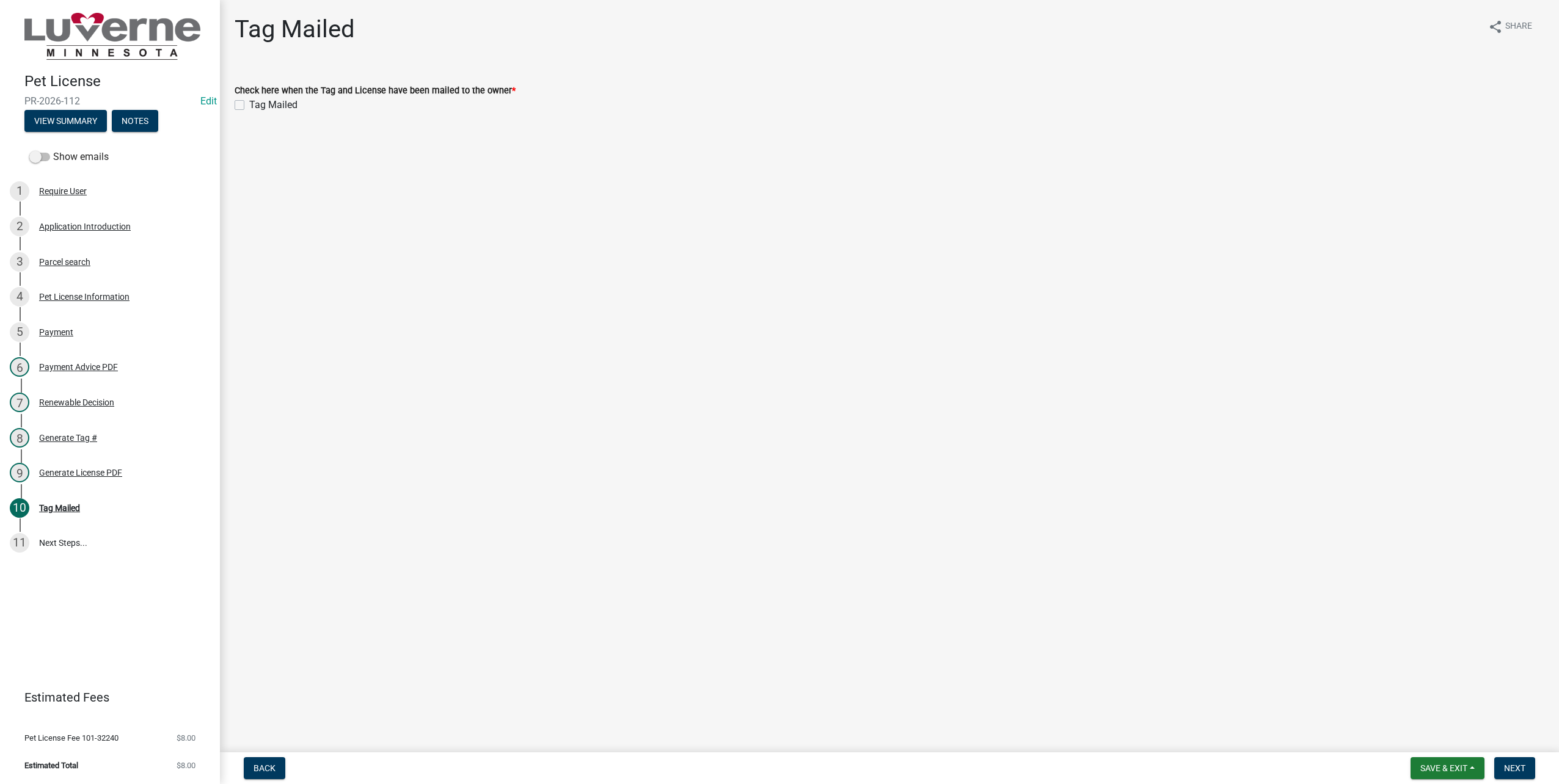
click at [249, 104] on label "Tag Mailed" at bounding box center [273, 105] width 48 height 15
click at [249, 104] on input "Tag Mailed" at bounding box center [253, 101] width 8 height 8
checkbox input "true"
click at [1528, 765] on button "Next" at bounding box center [1515, 768] width 41 height 22
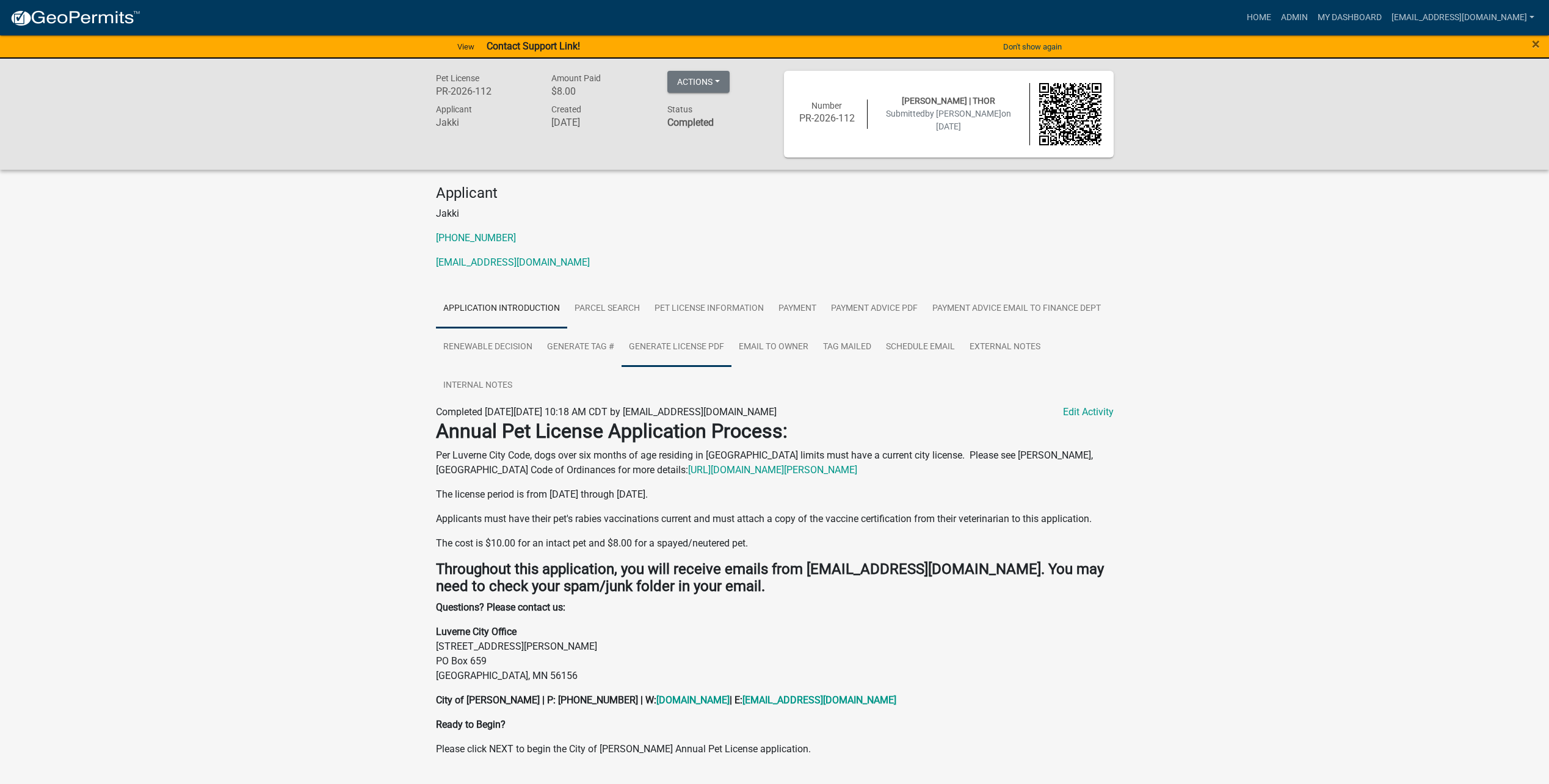
click at [641, 348] on link "Generate License PDF" at bounding box center [676, 347] width 110 height 39
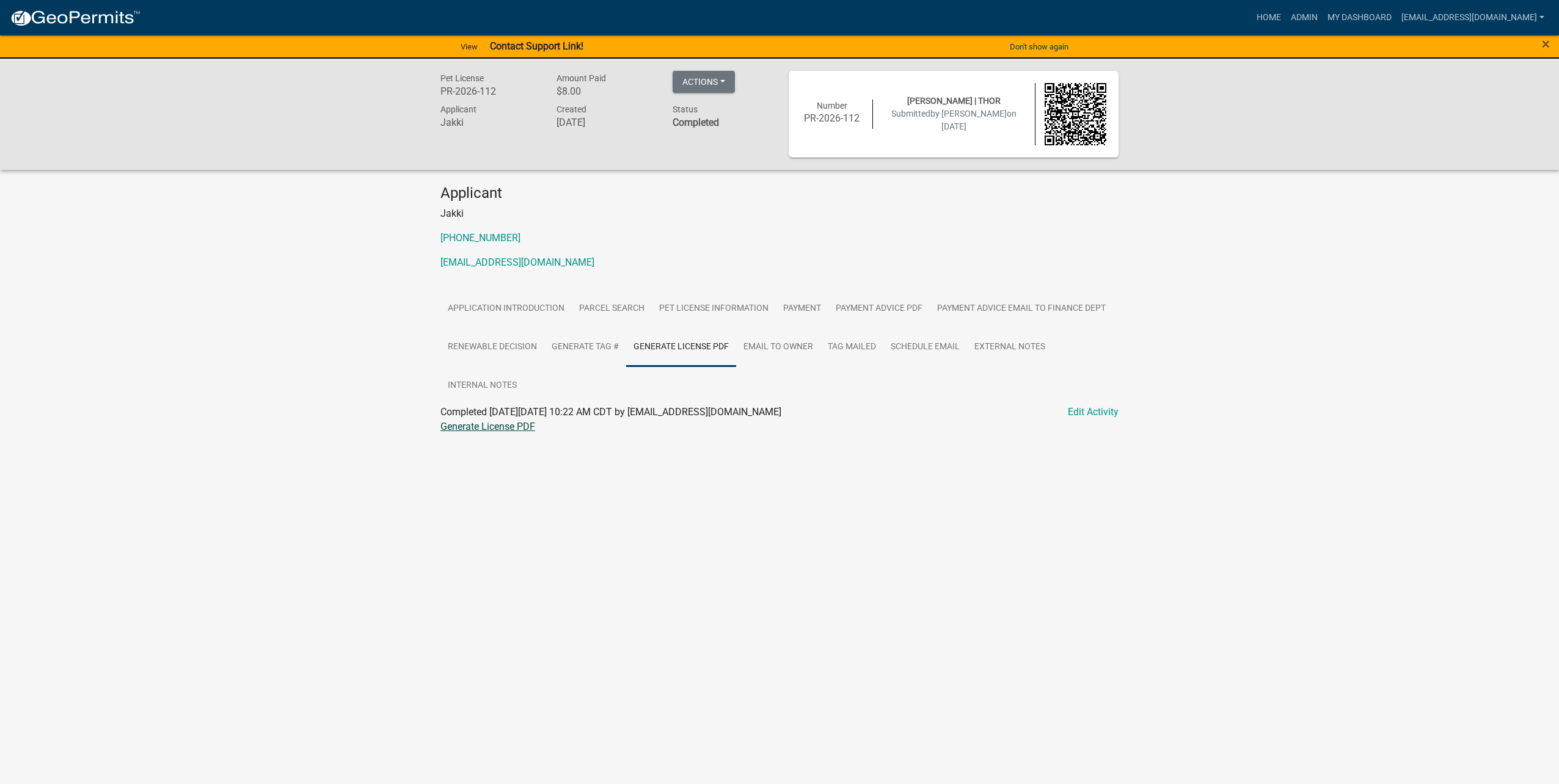
click at [465, 430] on link "Generate License PDF" at bounding box center [487, 426] width 94 height 11
